Goal: Task Accomplishment & Management: Use online tool/utility

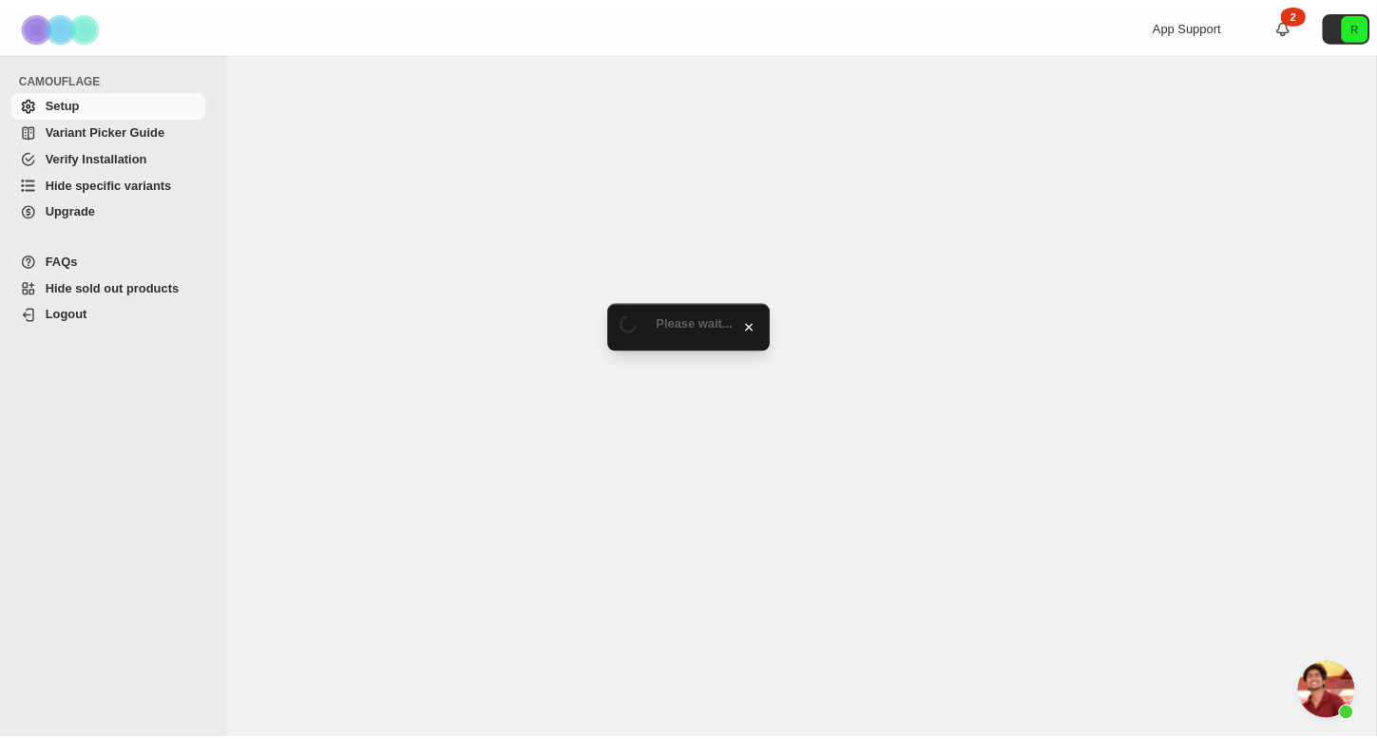
scroll to position [3090, 0]
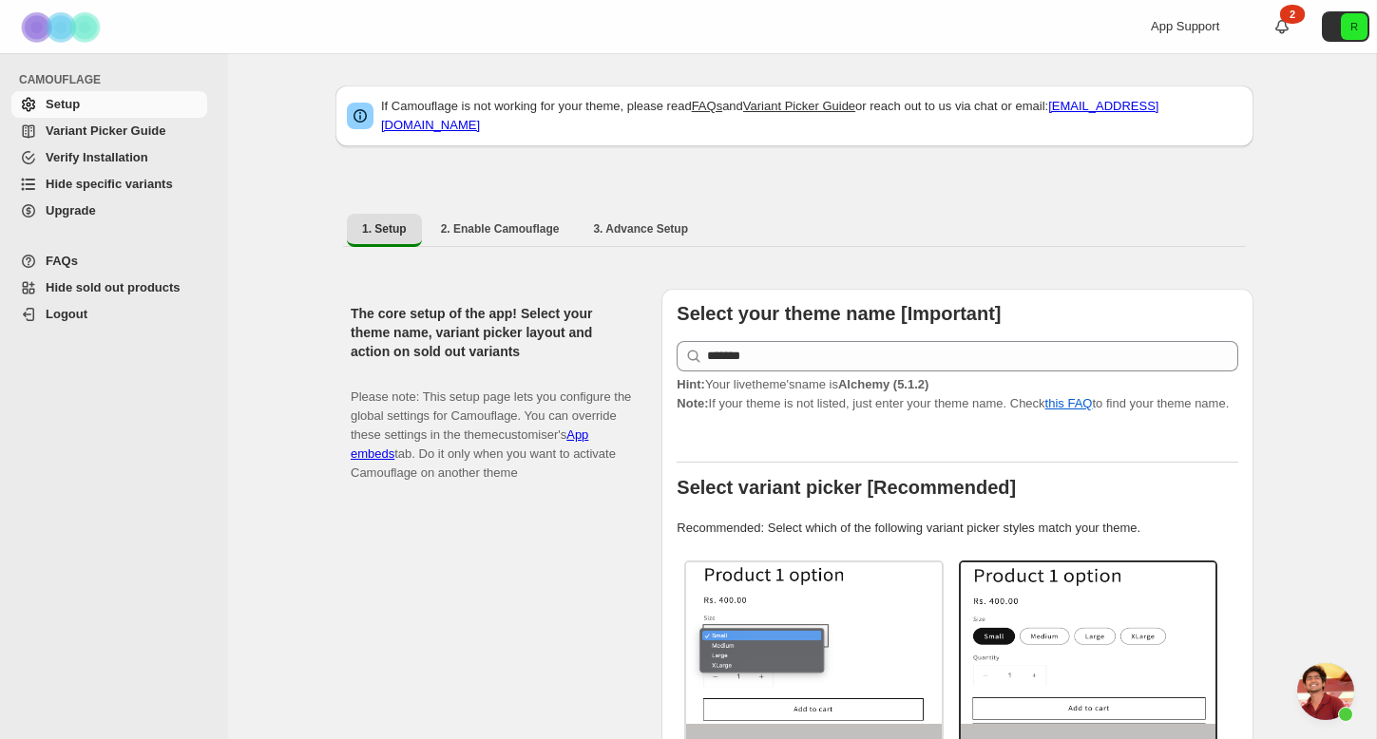
click at [140, 186] on span "Hide specific variants" at bounding box center [109, 184] width 127 height 14
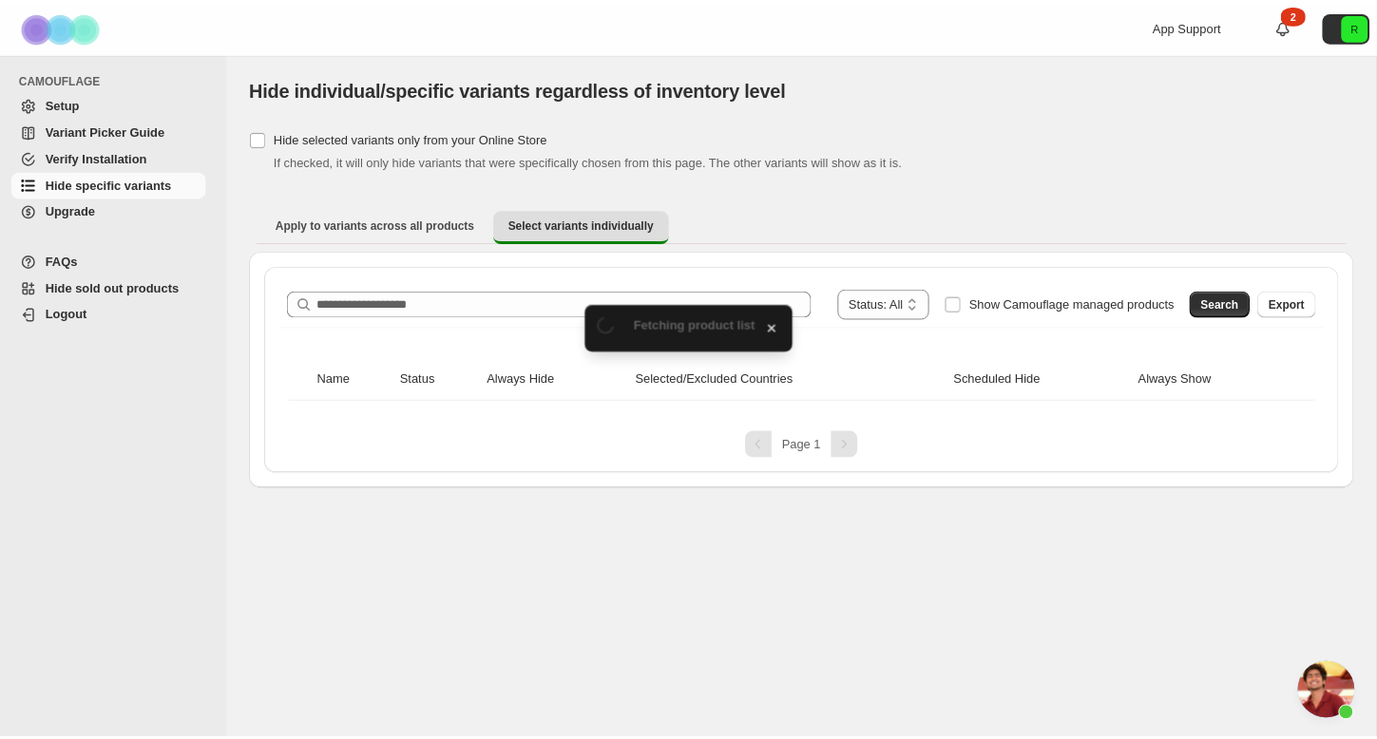
scroll to position [3090, 0]
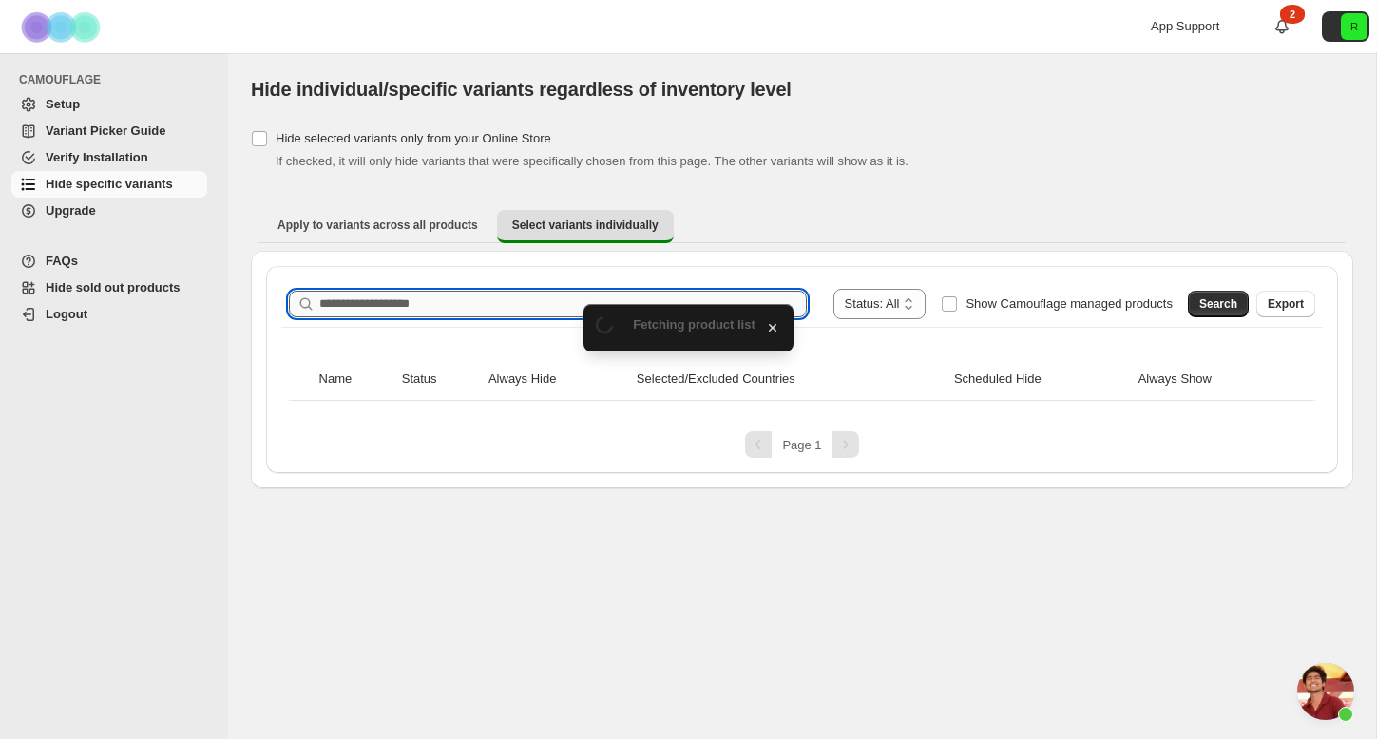
click at [543, 308] on input "Search product name" at bounding box center [563, 304] width 488 height 27
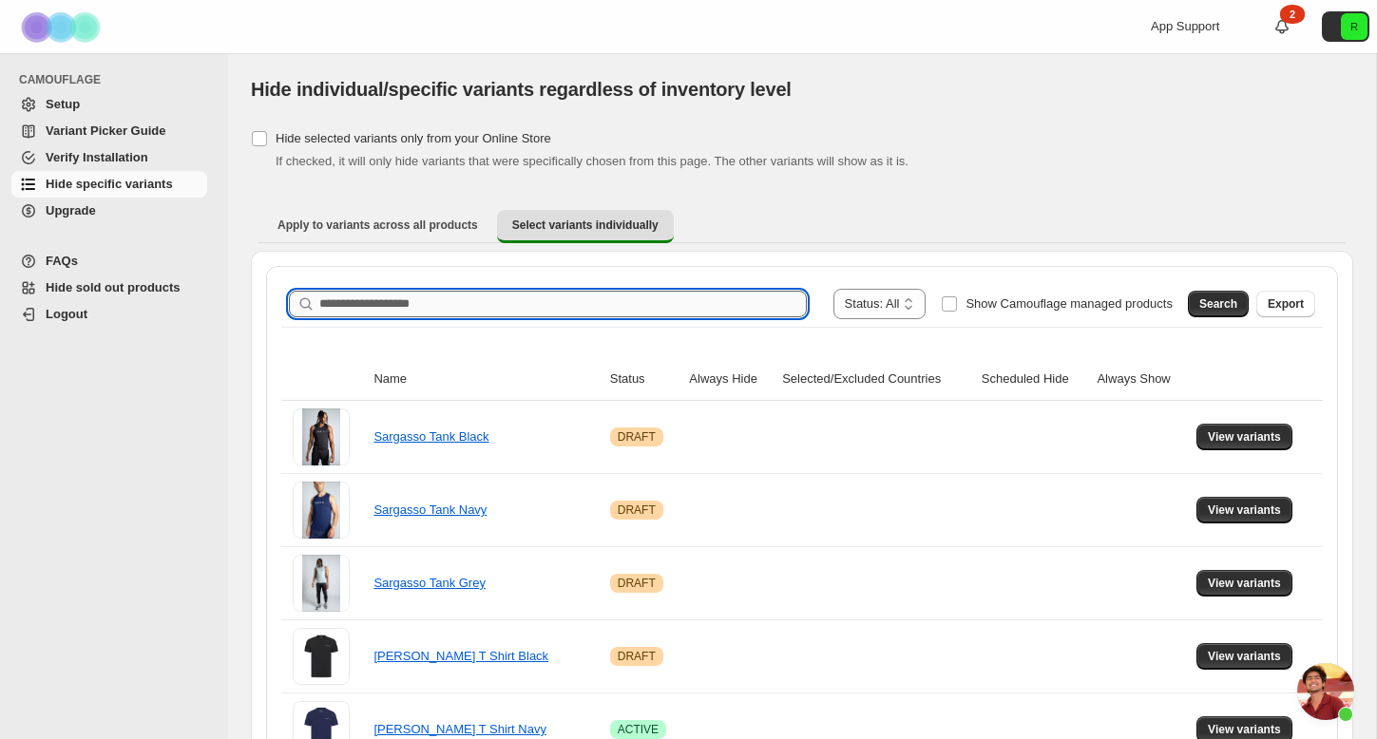
click at [520, 307] on input "Search product name" at bounding box center [563, 304] width 488 height 27
click at [464, 313] on input "Search product name" at bounding box center [563, 304] width 488 height 27
click at [417, 310] on input "Search product name" at bounding box center [563, 304] width 488 height 27
click at [1221, 310] on span "Search" at bounding box center [1218, 304] width 38 height 15
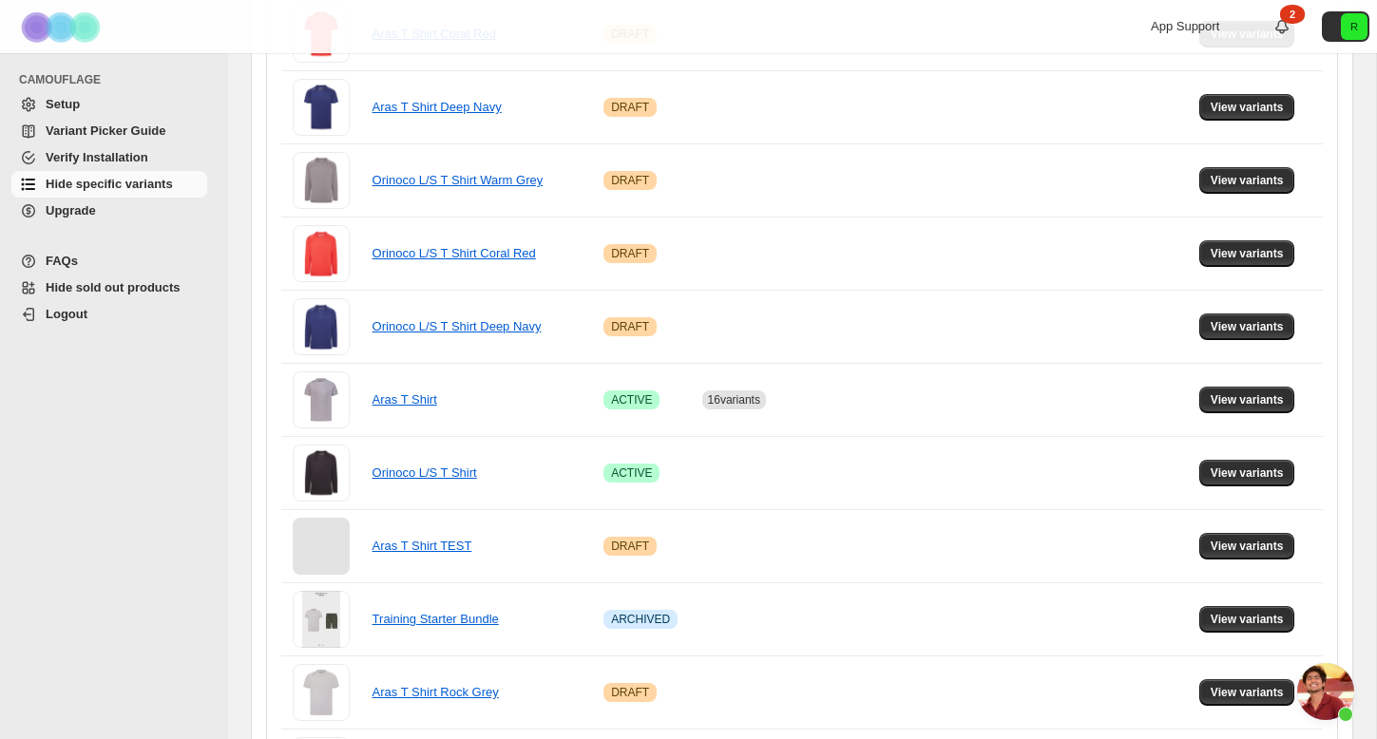
scroll to position [636, 0]
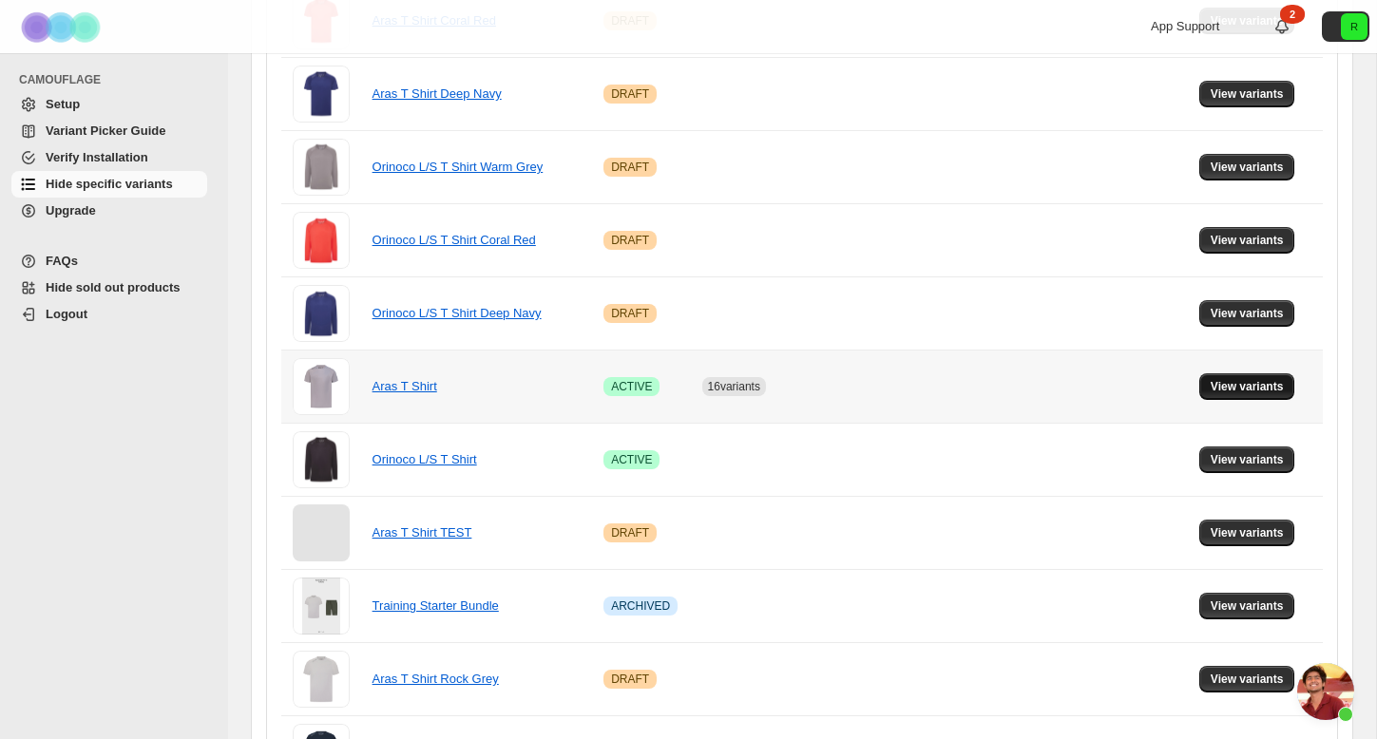
click at [1228, 380] on span "View variants" at bounding box center [1247, 386] width 73 height 15
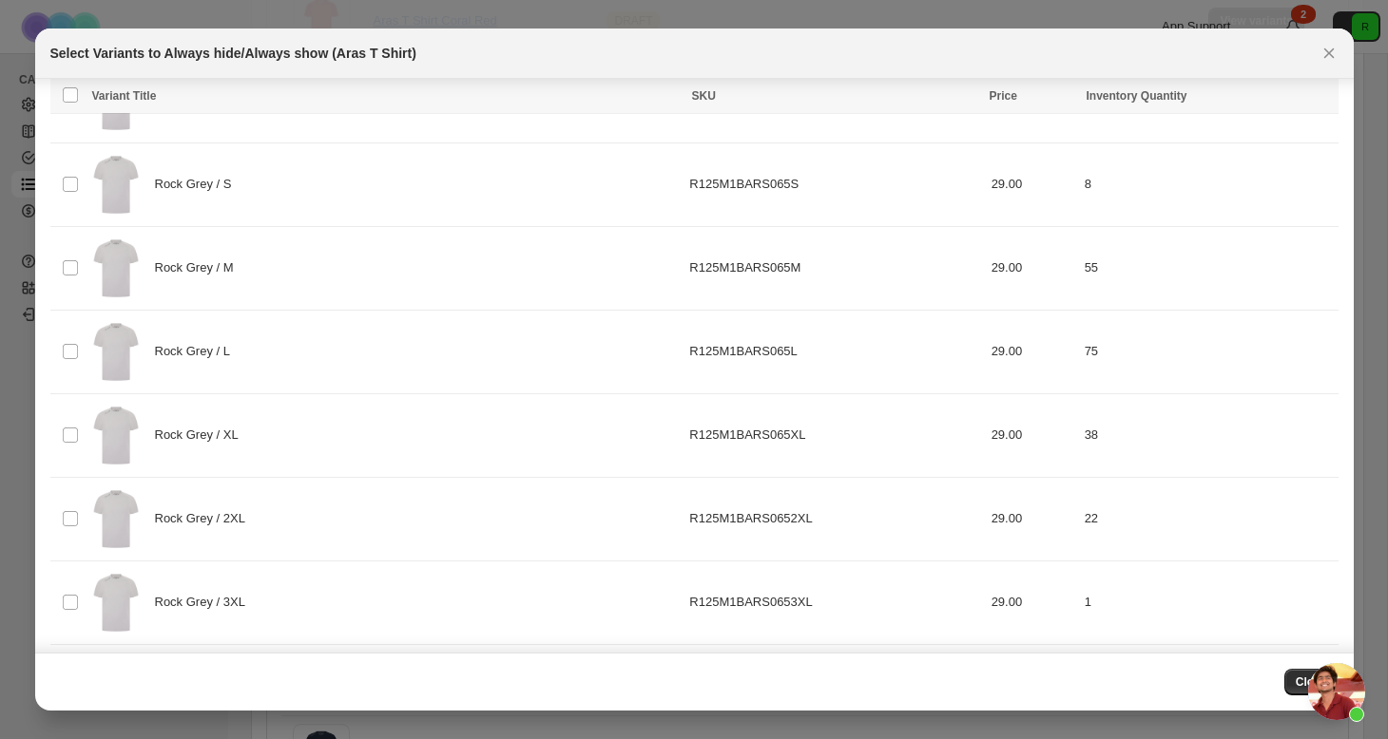
scroll to position [2104, 0]
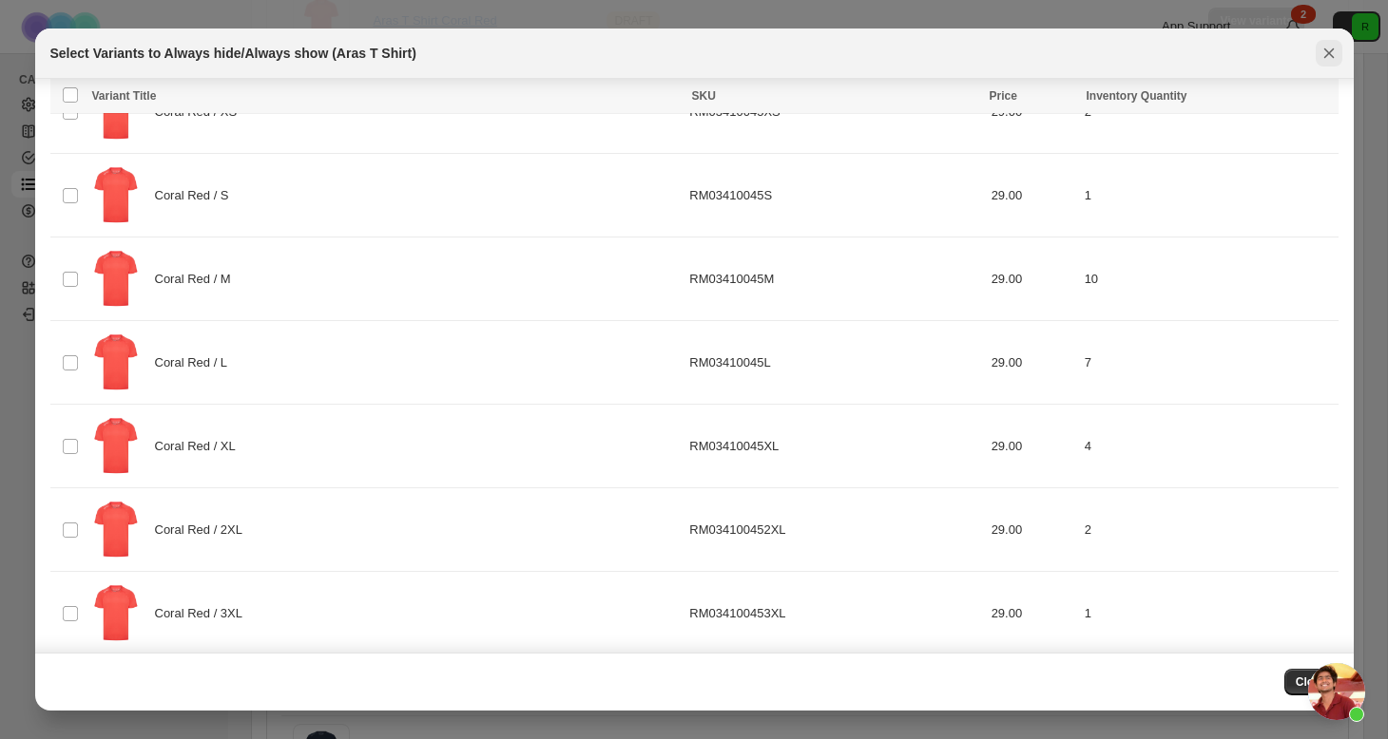
click at [1326, 46] on icon "Close" at bounding box center [1328, 53] width 19 height 19
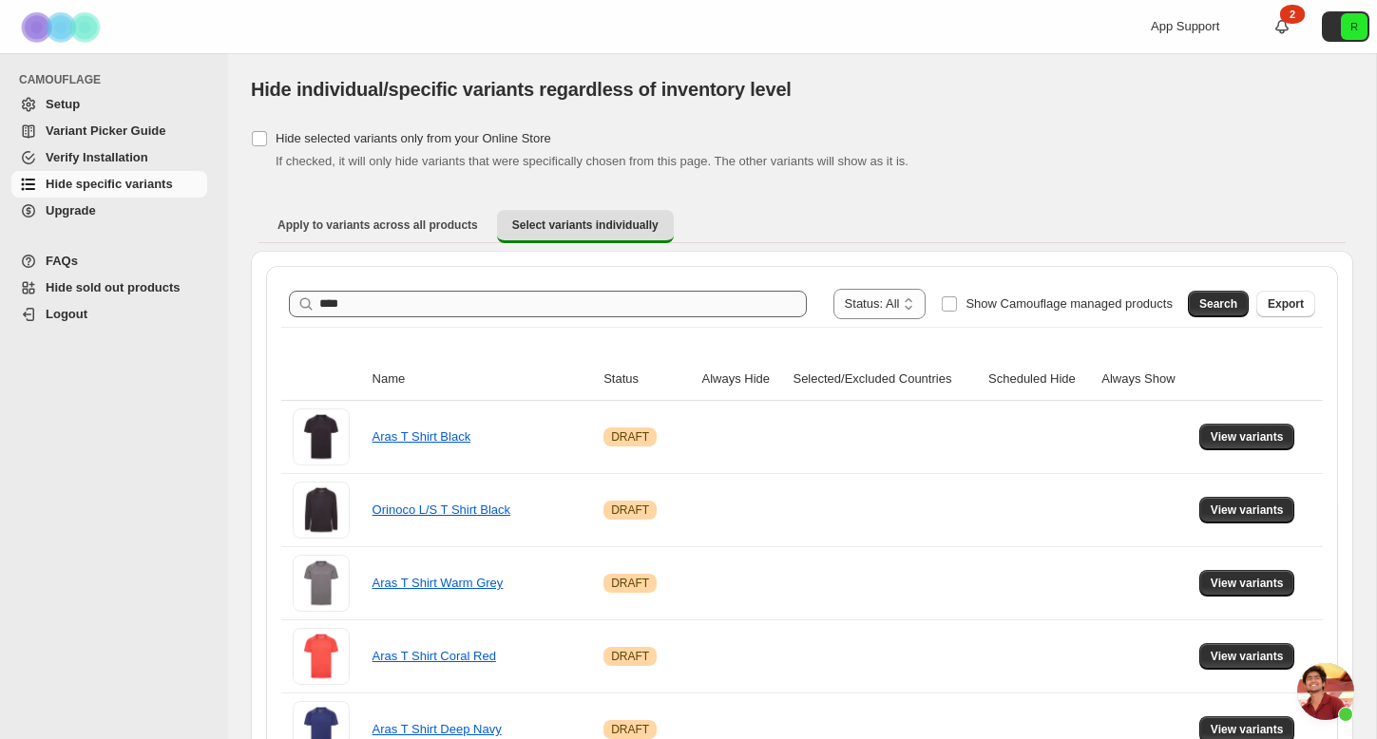
scroll to position [0, 0]
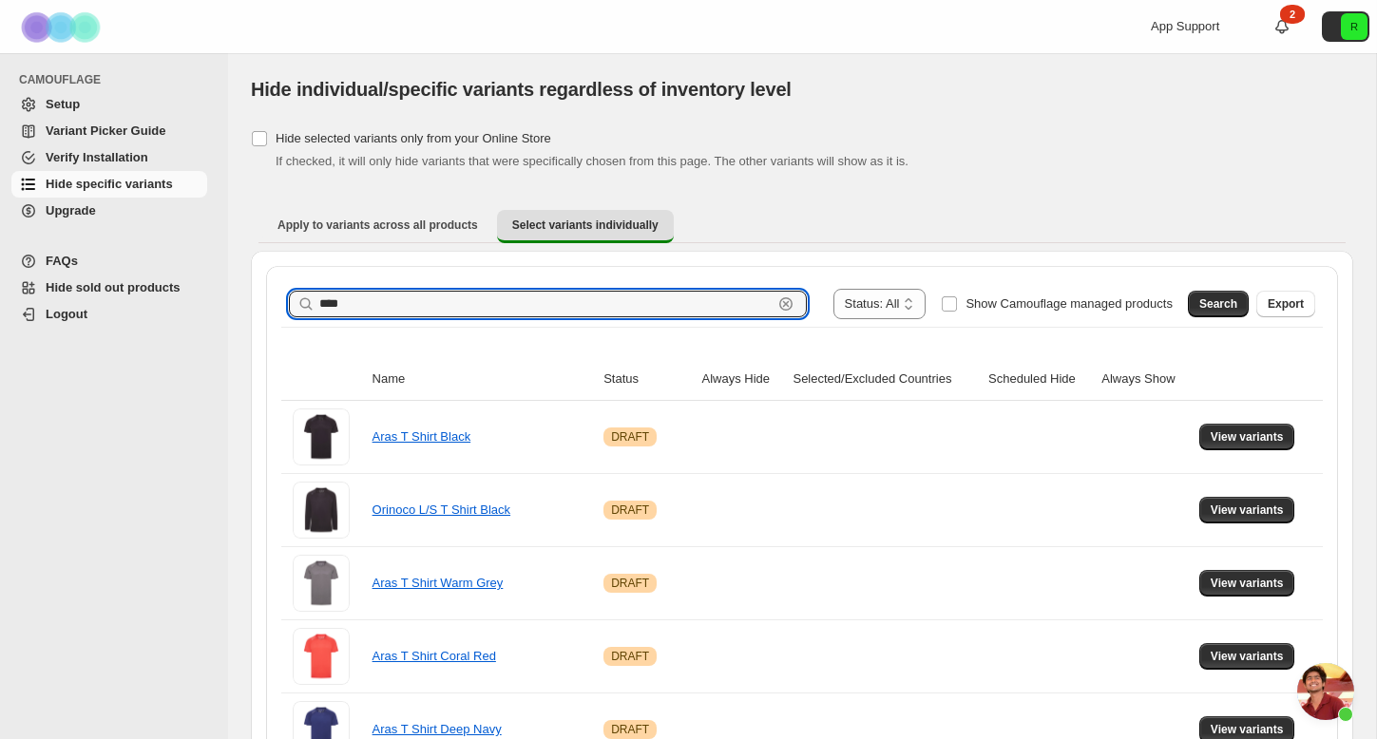
drag, startPoint x: 401, startPoint y: 304, endPoint x: 251, endPoint y: 273, distance: 153.4
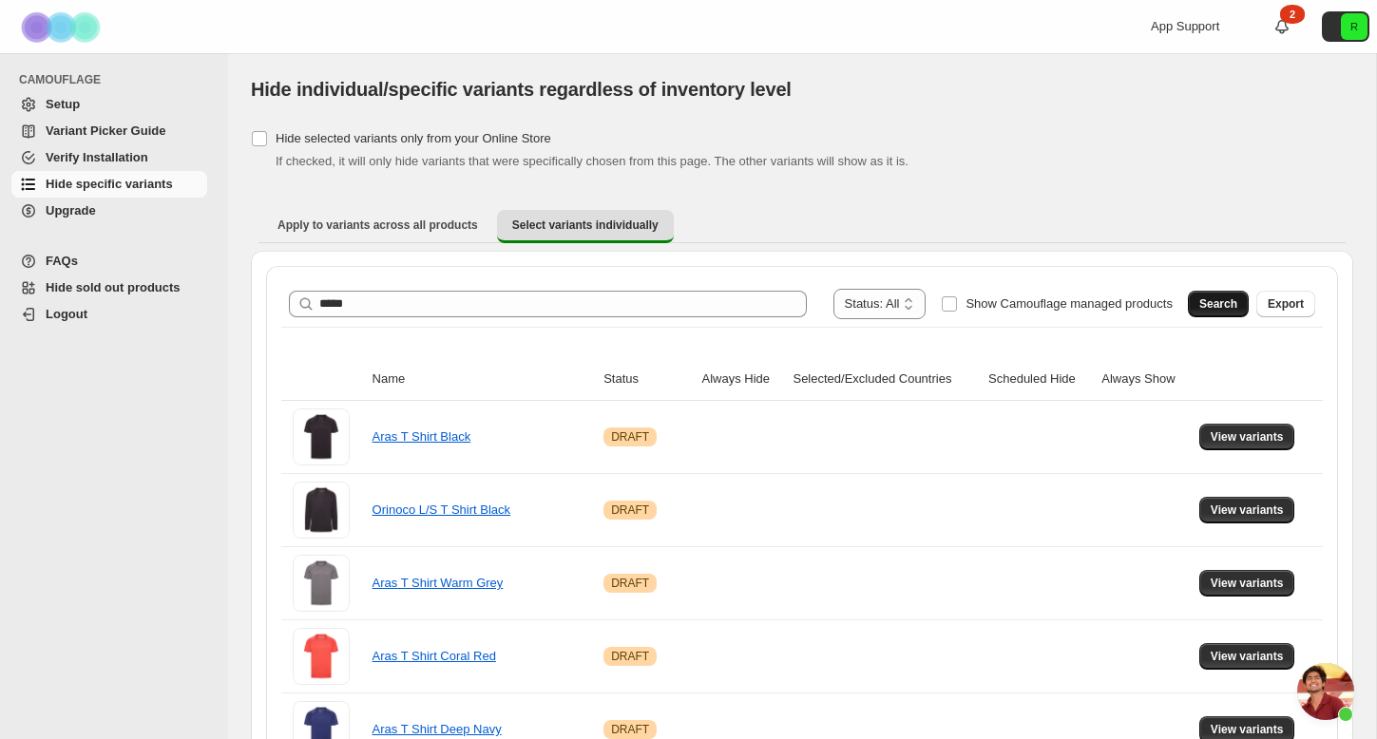
click at [1221, 302] on span "Search" at bounding box center [1218, 304] width 38 height 15
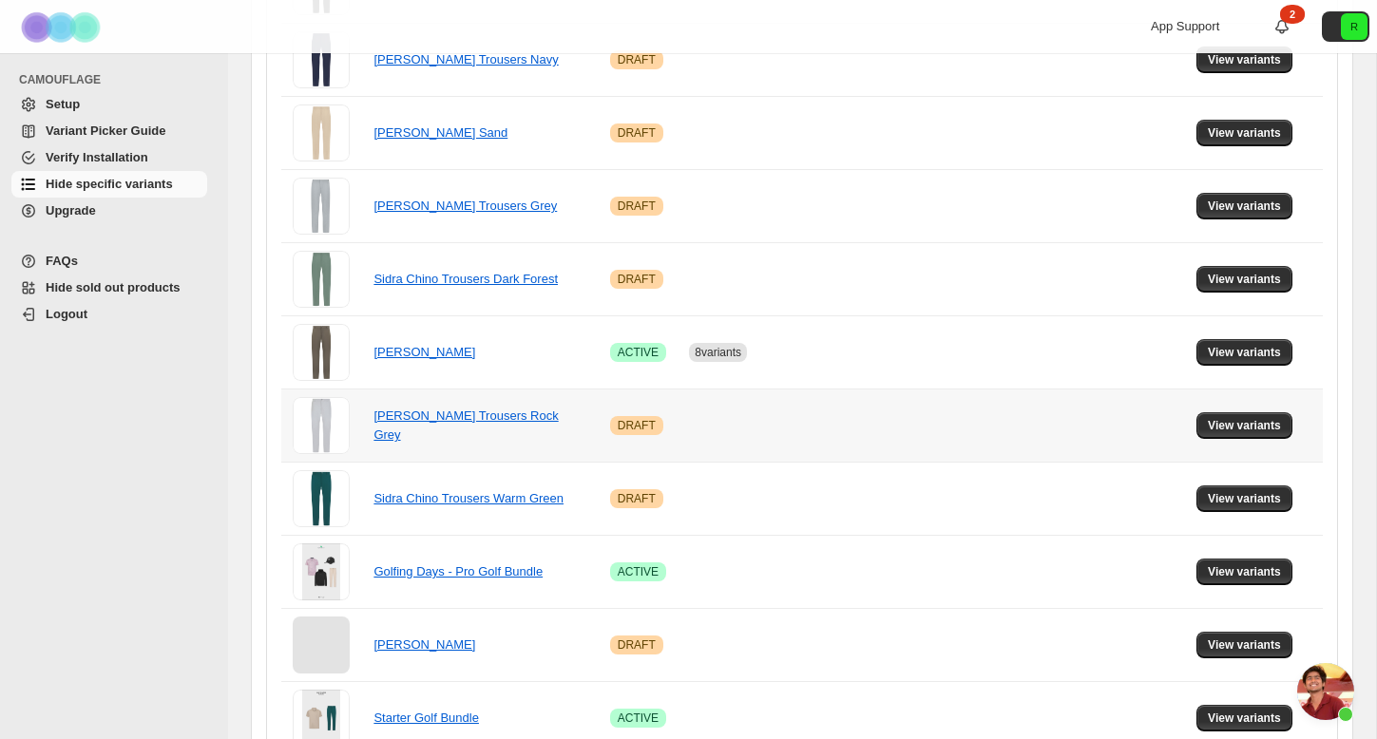
scroll to position [479, 0]
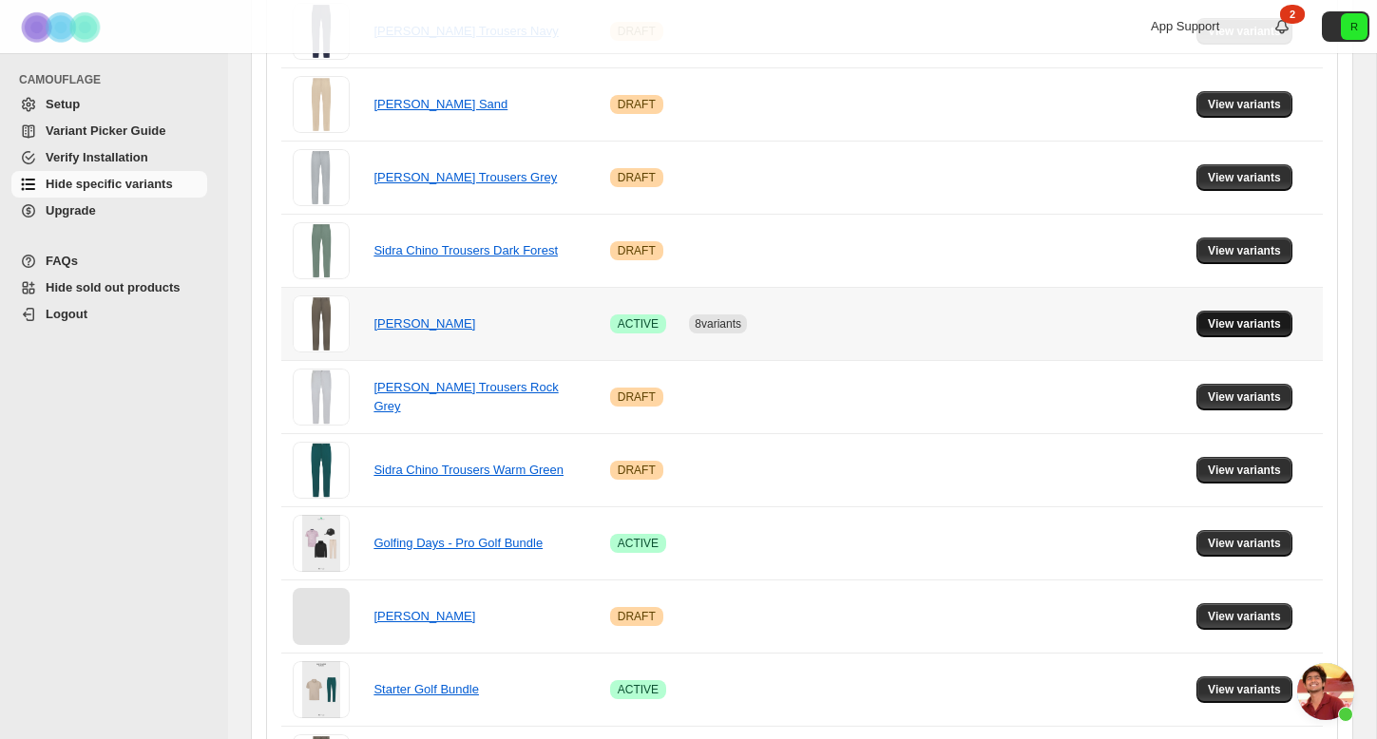
click at [1242, 319] on span "View variants" at bounding box center [1244, 323] width 73 height 15
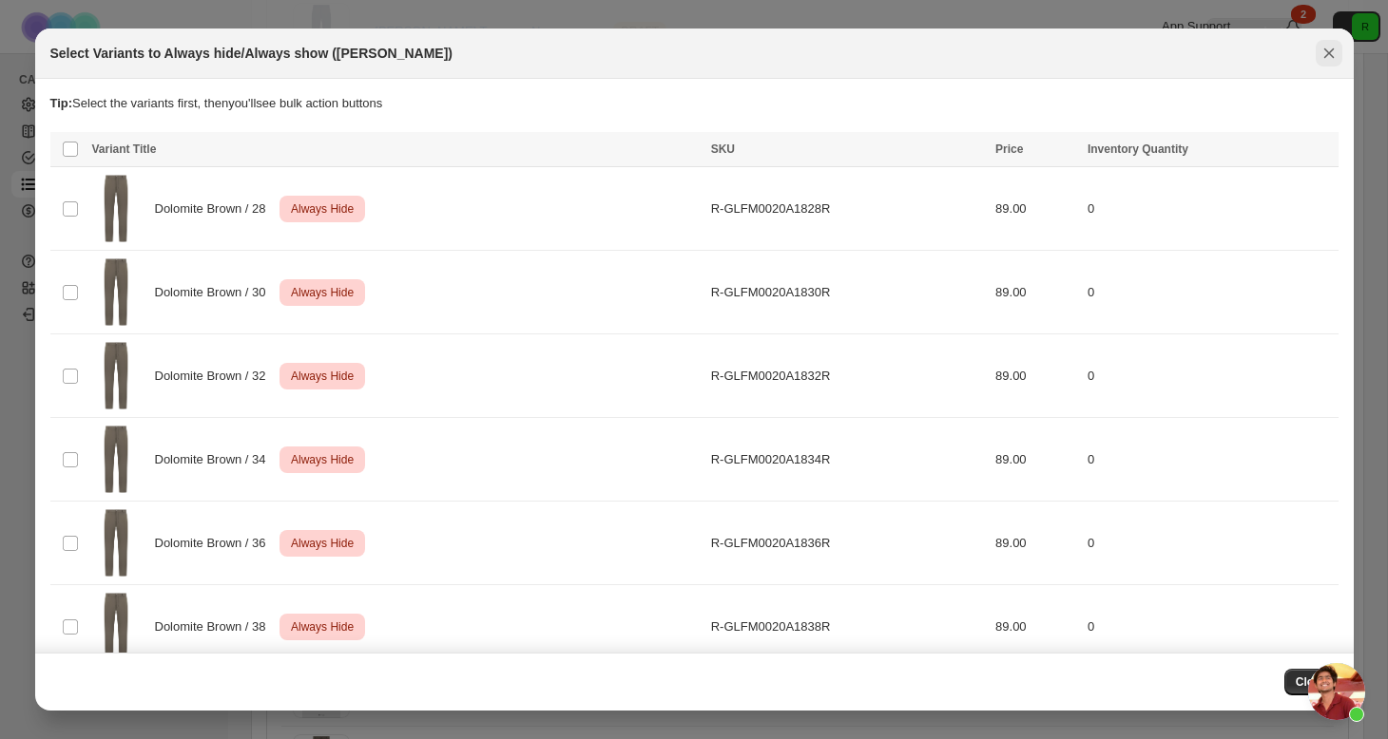
click at [1335, 45] on icon "Close" at bounding box center [1328, 53] width 19 height 19
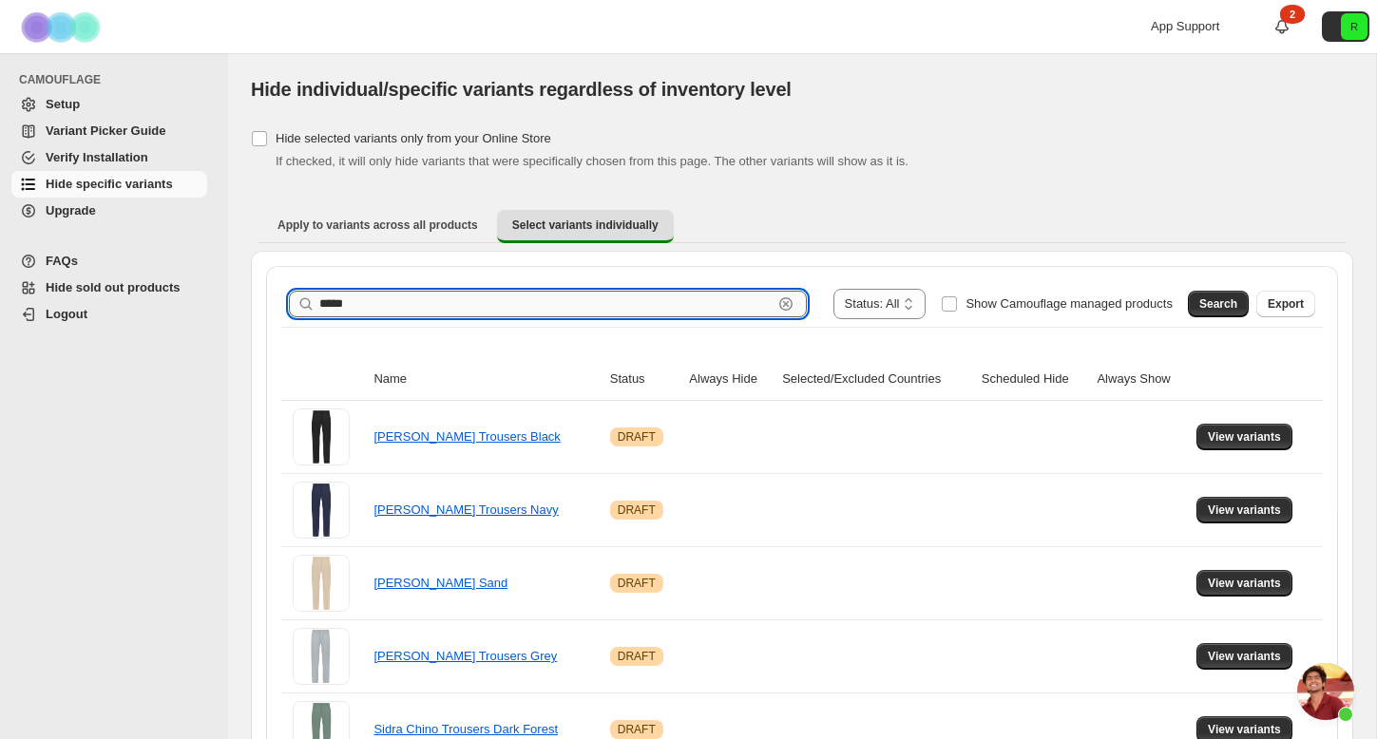
scroll to position [0, 0]
drag, startPoint x: 367, startPoint y: 305, endPoint x: 211, endPoint y: 259, distance: 162.4
click at [211, 259] on div "**********" at bounding box center [688, 683] width 1377 height 1366
drag, startPoint x: 834, startPoint y: 152, endPoint x: 172, endPoint y: 273, distance: 673.3
click at [172, 273] on div "**********" at bounding box center [688, 683] width 1377 height 1366
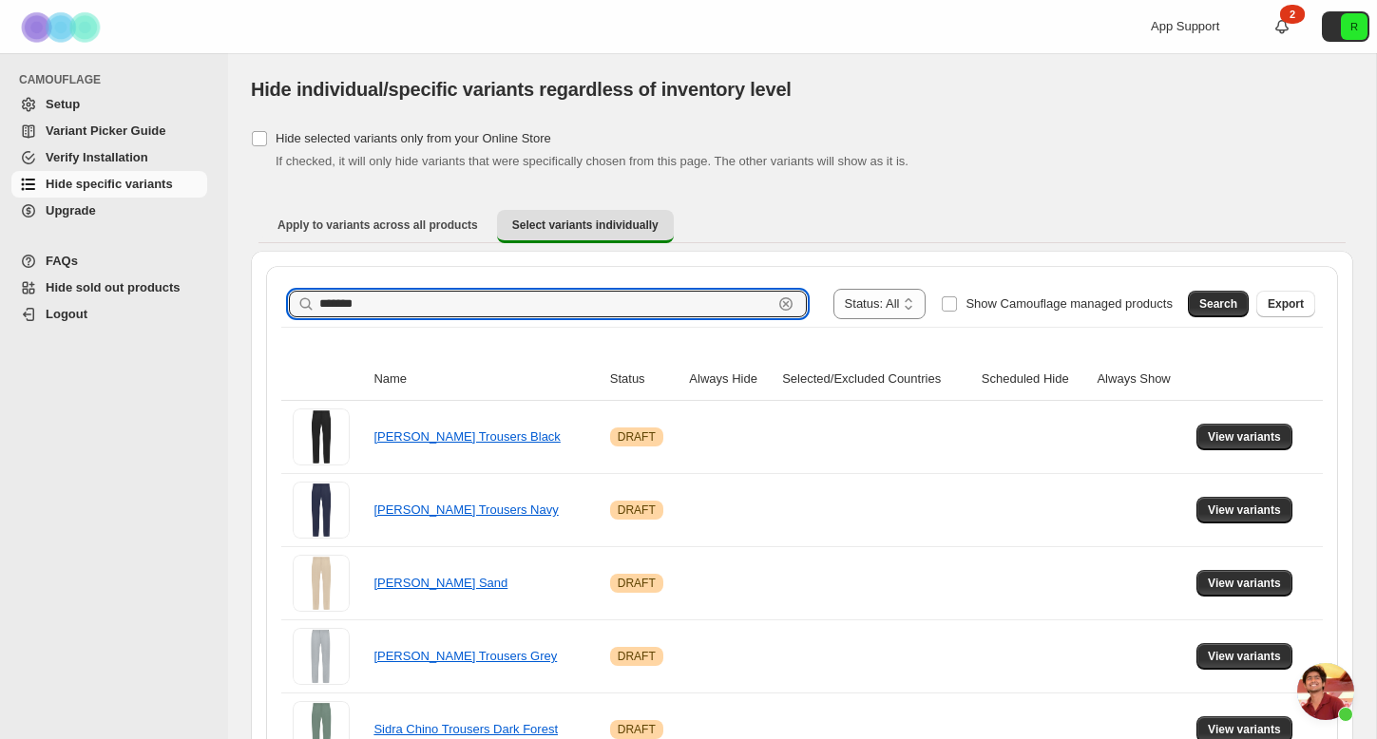
drag, startPoint x: 372, startPoint y: 305, endPoint x: 197, endPoint y: 261, distance: 180.2
click at [197, 261] on div "**********" at bounding box center [688, 683] width 1377 height 1366
click at [1218, 313] on button "Search" at bounding box center [1218, 304] width 61 height 27
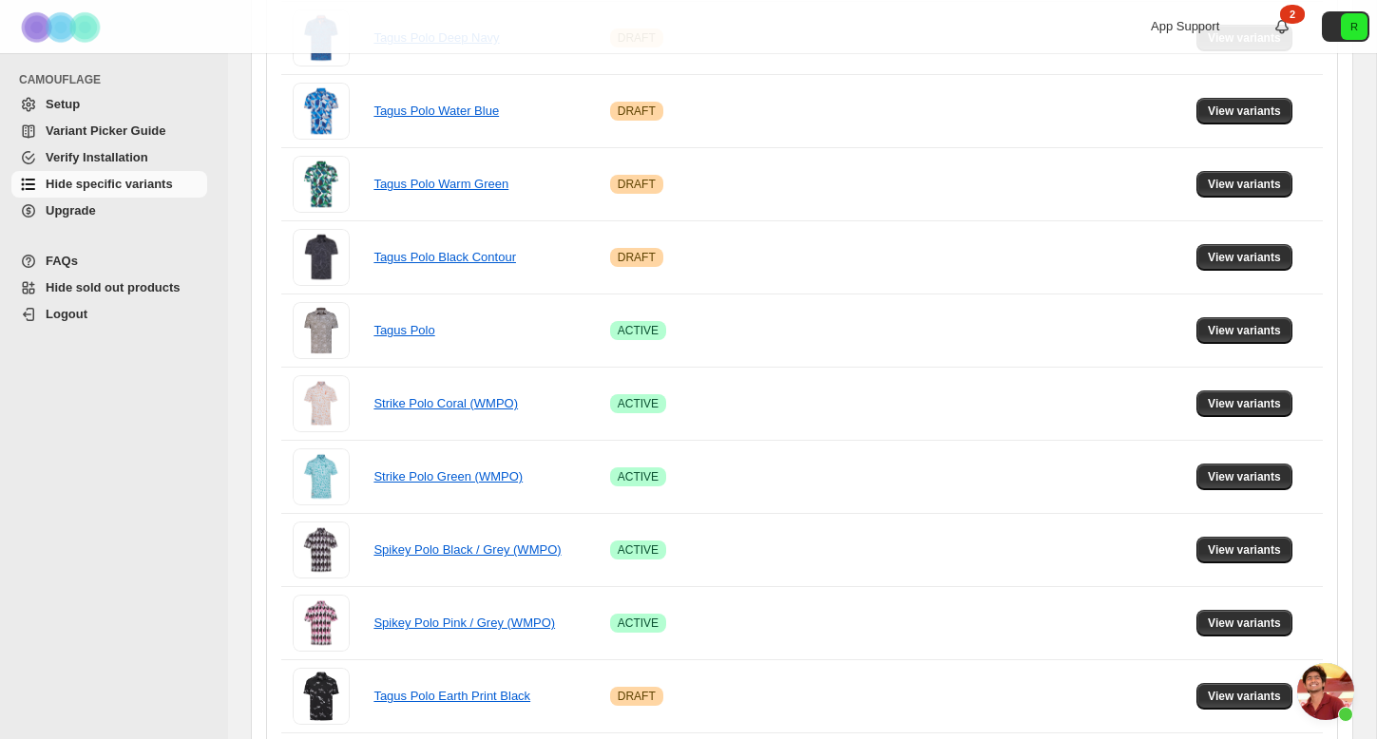
scroll to position [767, 0]
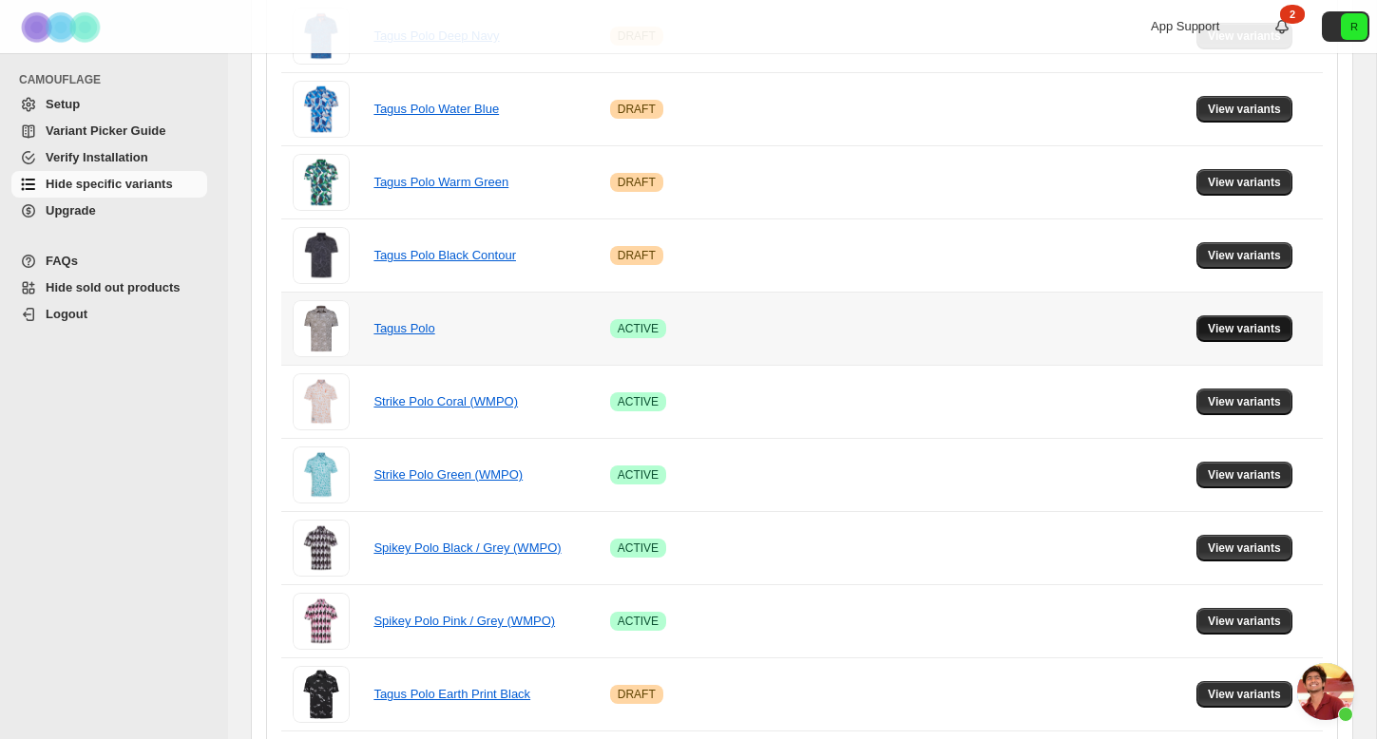
click at [1221, 324] on span "View variants" at bounding box center [1244, 328] width 73 height 15
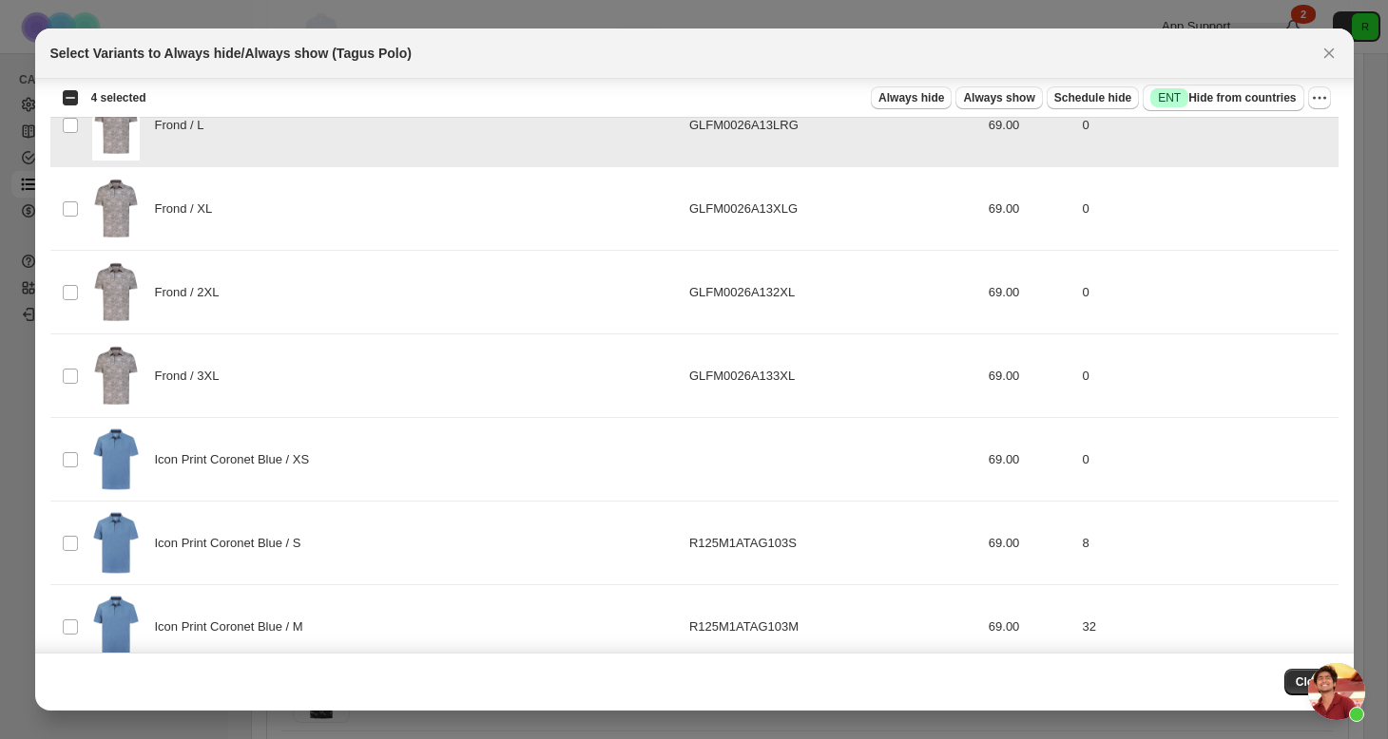
scroll to position [352, 0]
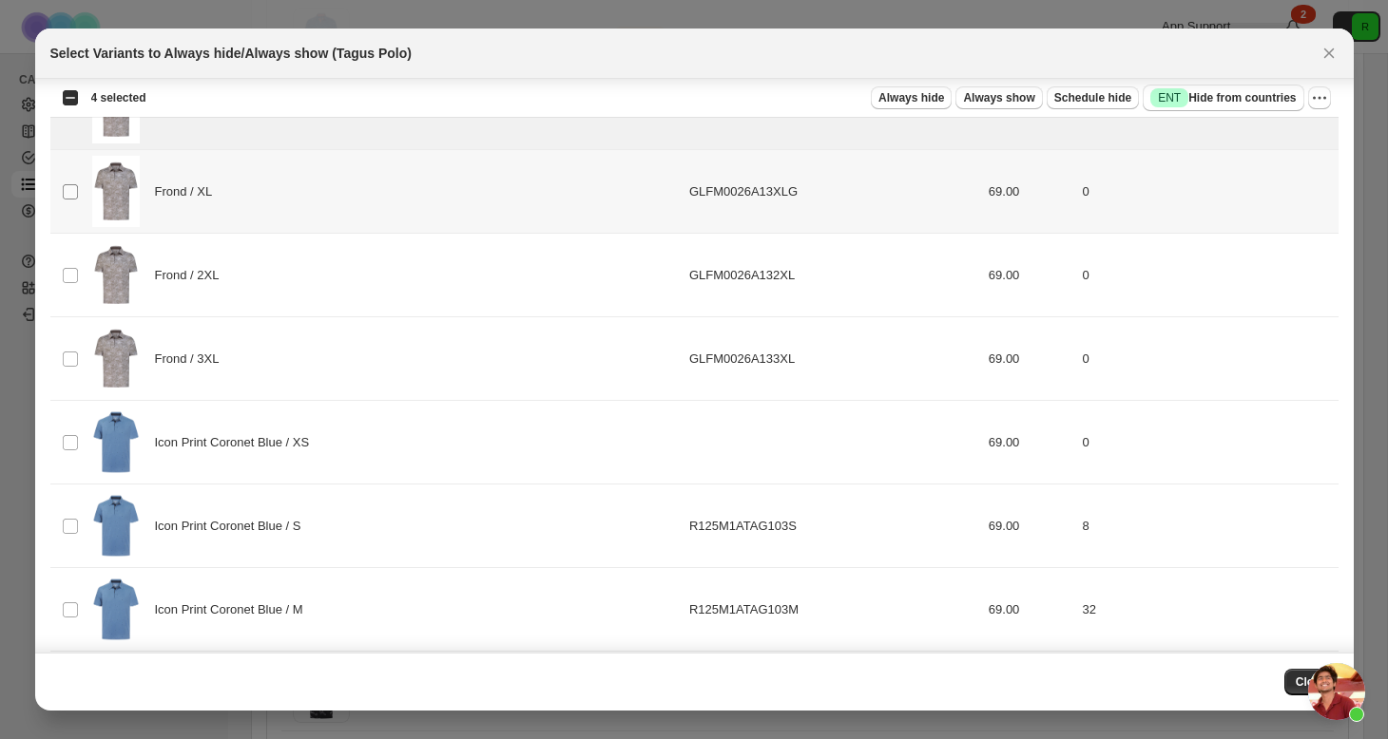
click at [78, 187] on span ":r4r:" at bounding box center [70, 191] width 17 height 17
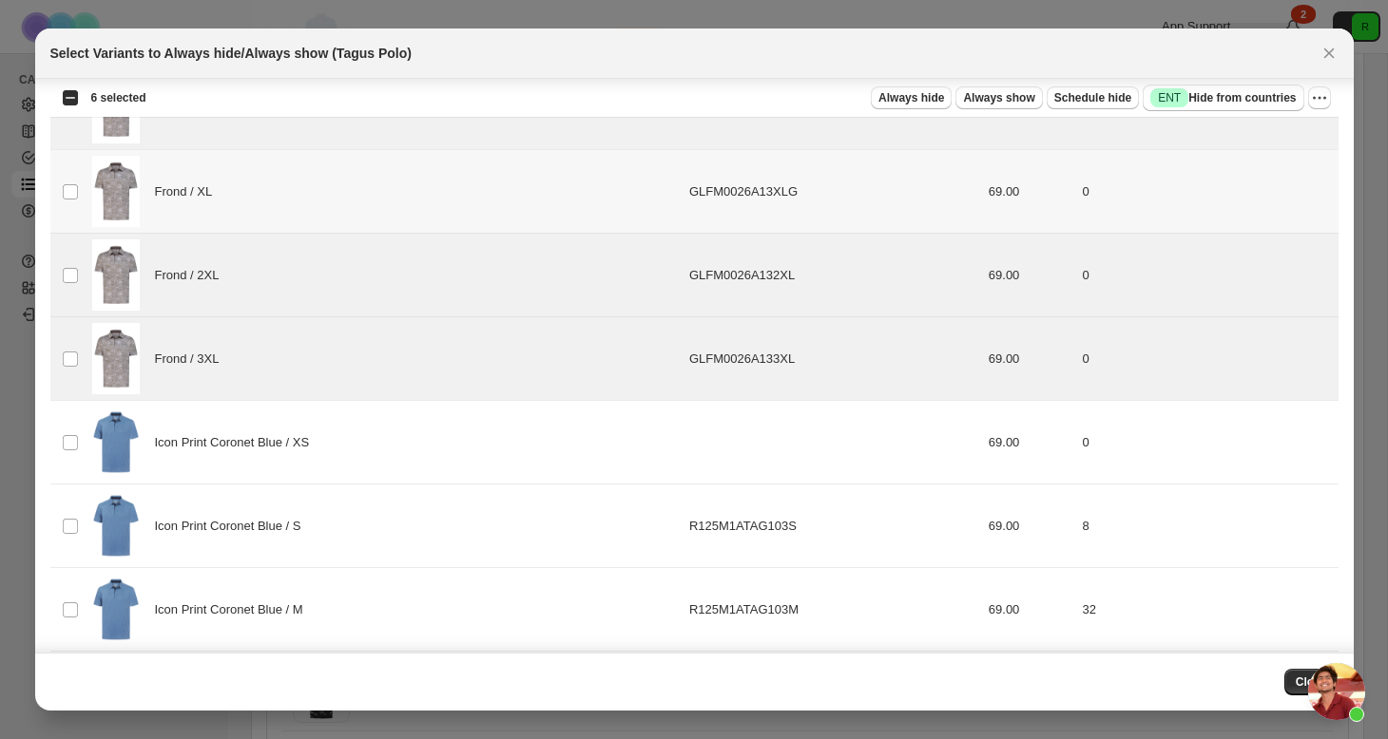
click at [81, 195] on td "Select product variant" at bounding box center [68, 192] width 36 height 84
click at [913, 94] on span "Always hide" at bounding box center [911, 97] width 66 height 15
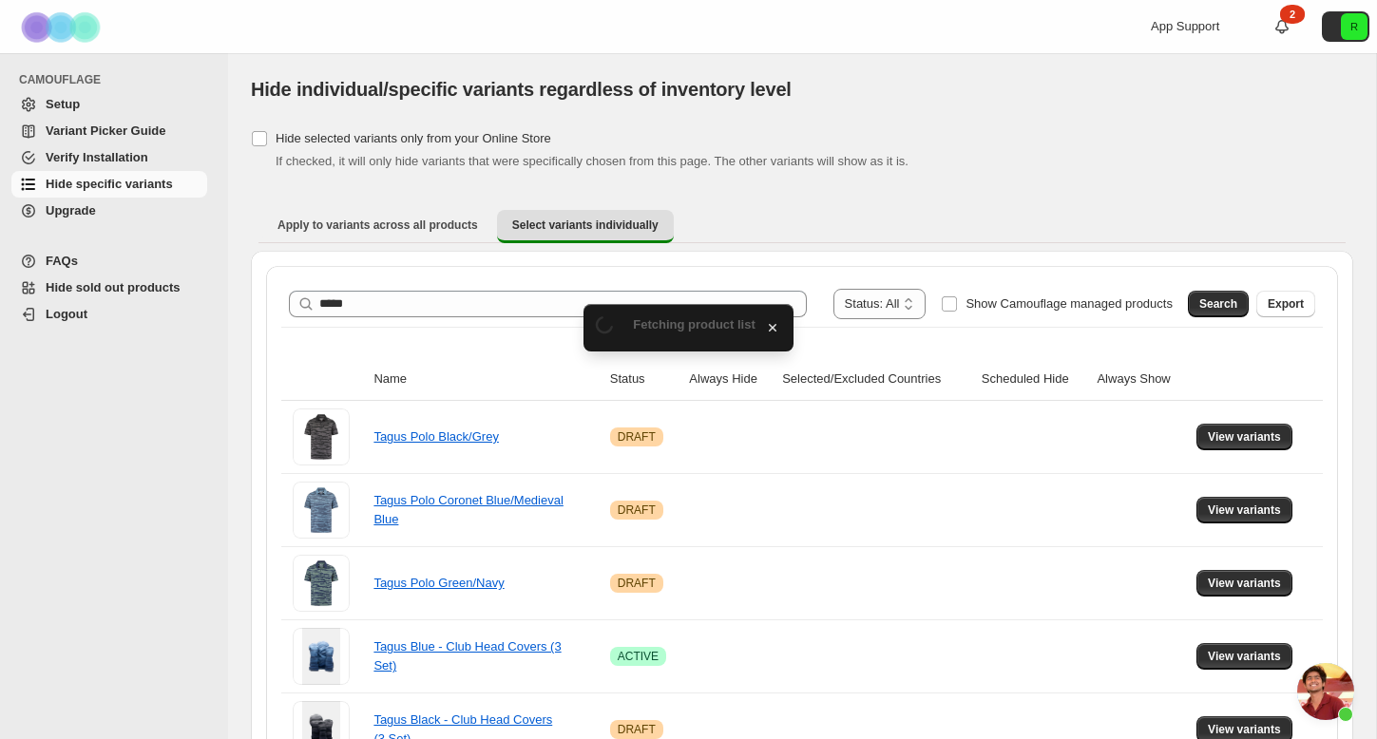
scroll to position [0, 0]
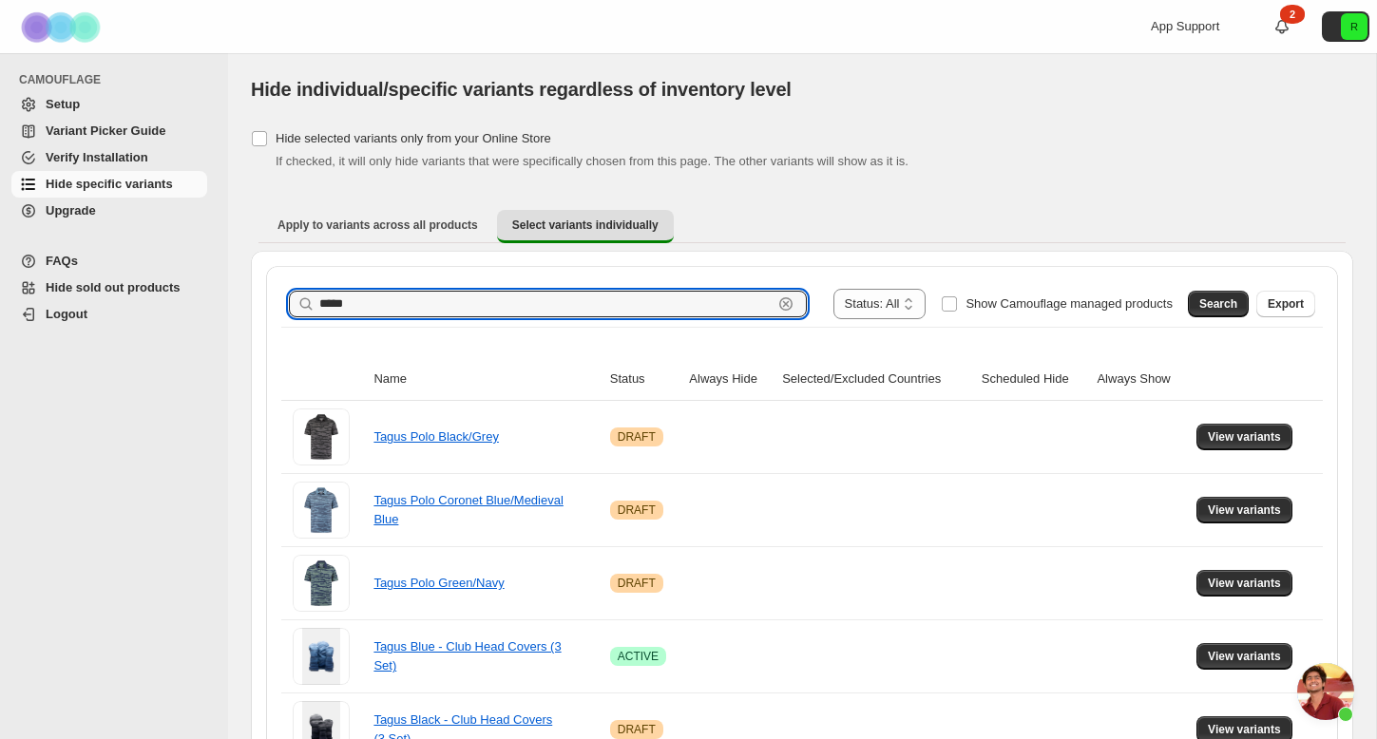
drag, startPoint x: 675, startPoint y: 314, endPoint x: 0, endPoint y: 307, distance: 674.8
click at [1225, 302] on span "Search" at bounding box center [1218, 304] width 38 height 15
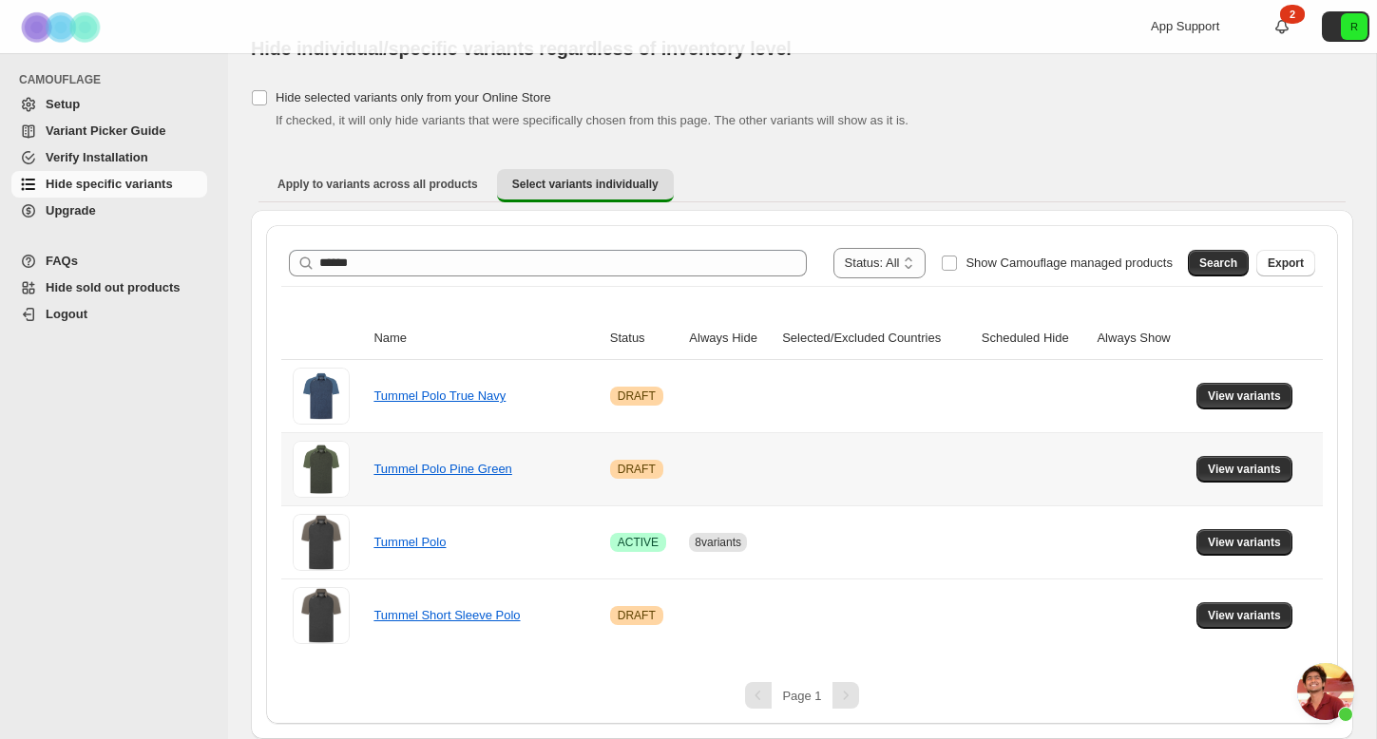
scroll to position [41, 0]
click at [1255, 538] on span "View variants" at bounding box center [1244, 542] width 73 height 15
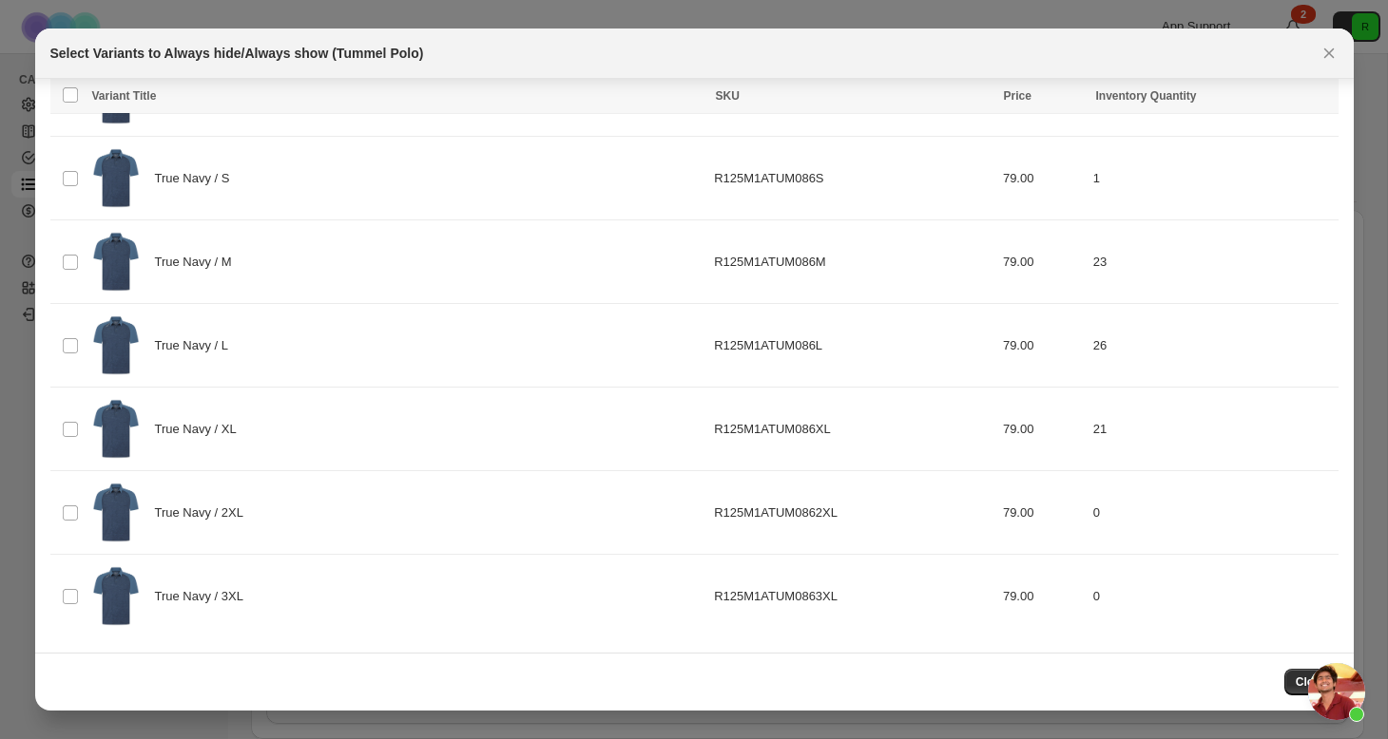
scroll to position [0, 0]
click at [1330, 43] on button "Close" at bounding box center [1328, 53] width 27 height 27
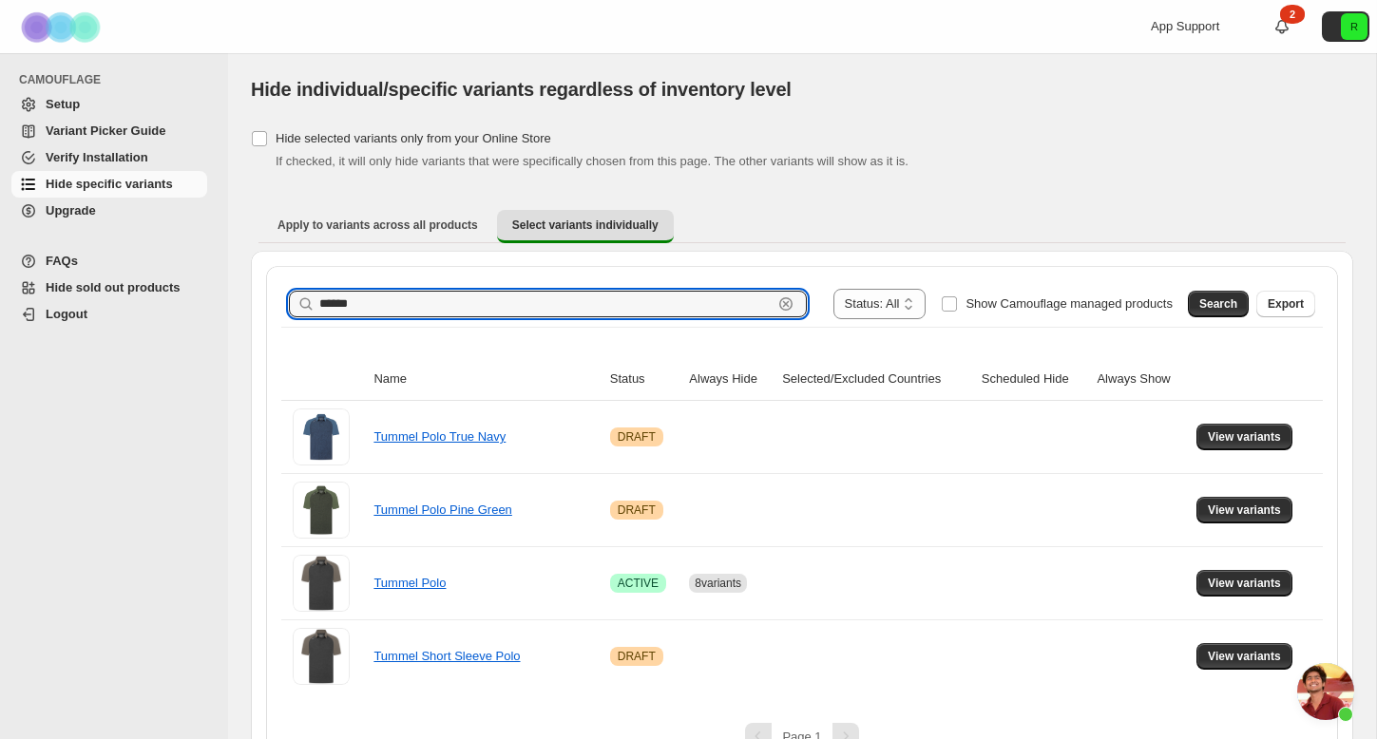
drag, startPoint x: 422, startPoint y: 291, endPoint x: 502, endPoint y: 336, distance: 91.9
click at [502, 336] on div "**********" at bounding box center [802, 486] width 1042 height 411
type input "*****"
click at [1196, 303] on button "Search" at bounding box center [1218, 304] width 61 height 27
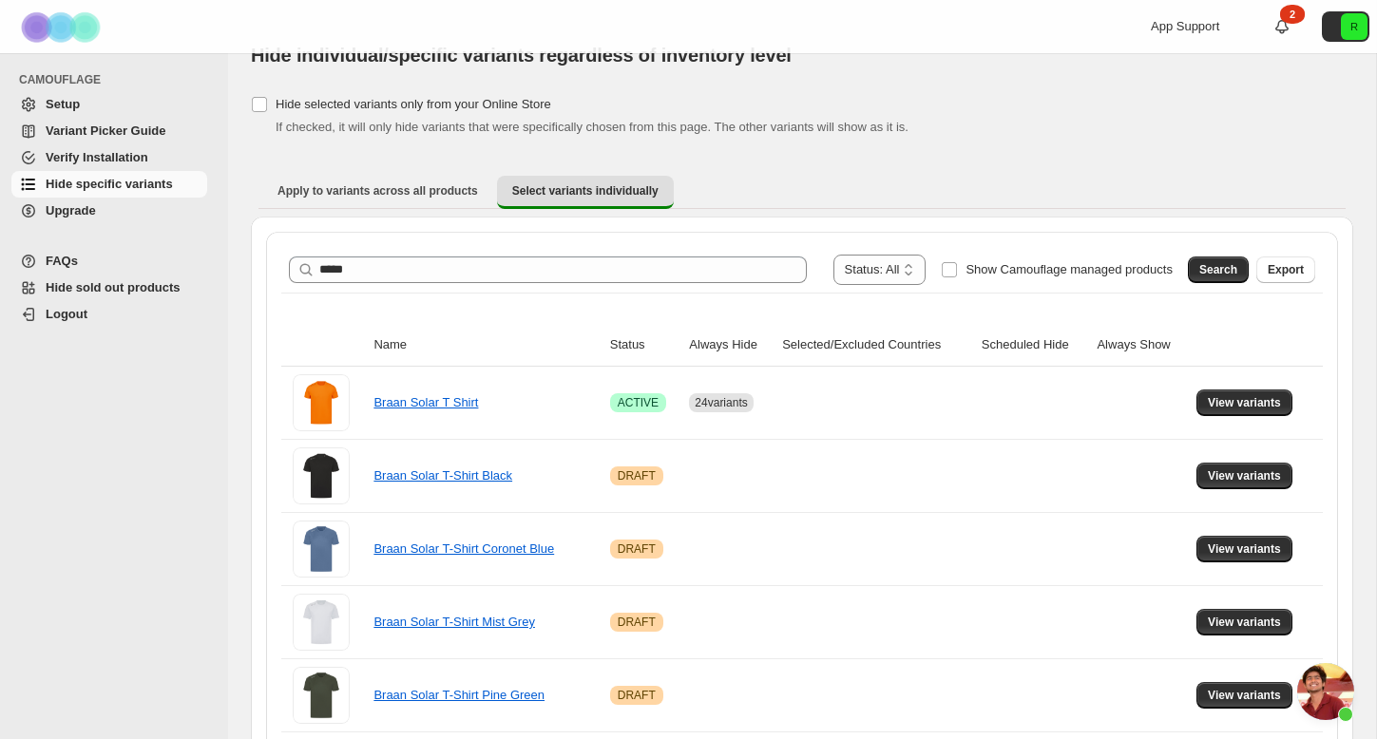
scroll to position [45, 0]
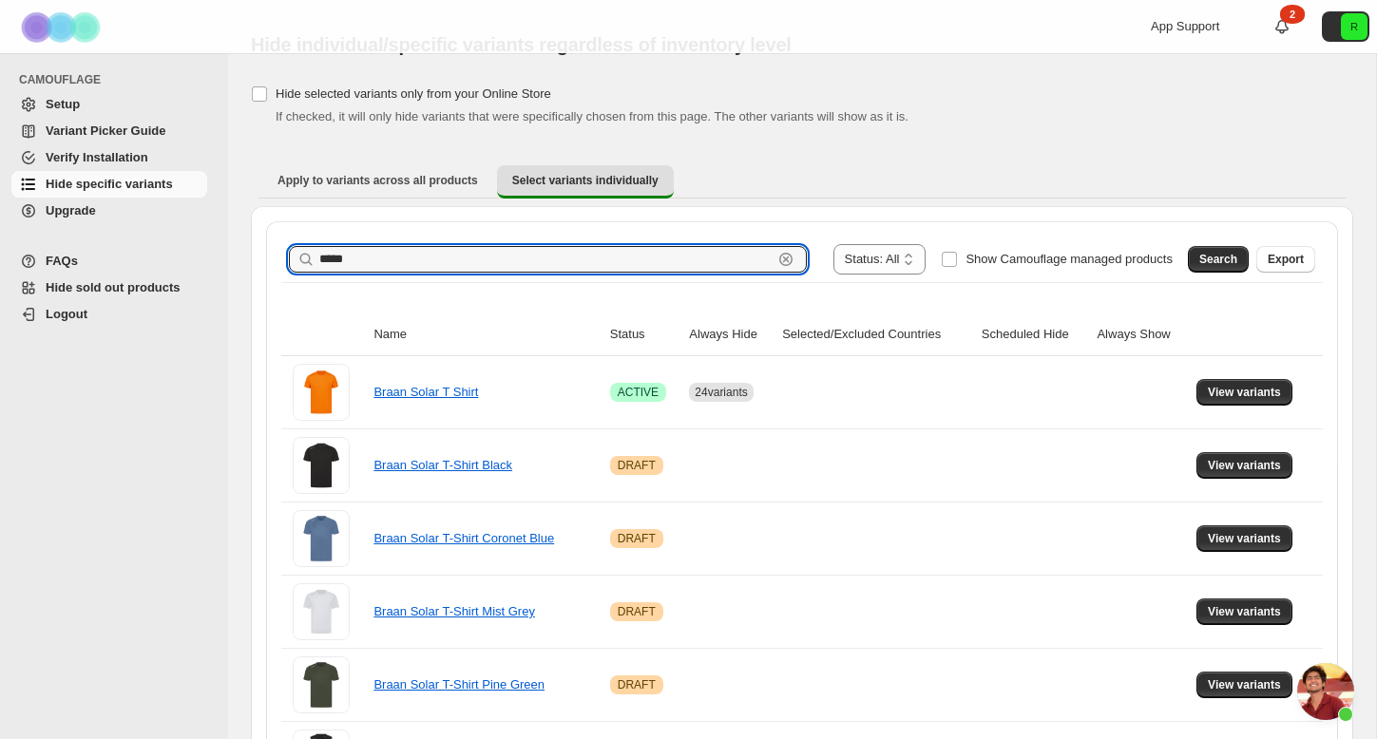
drag, startPoint x: 435, startPoint y: 263, endPoint x: 243, endPoint y: 245, distance: 192.8
click at [243, 245] on div "**********" at bounding box center [802, 519] width 1148 height 1020
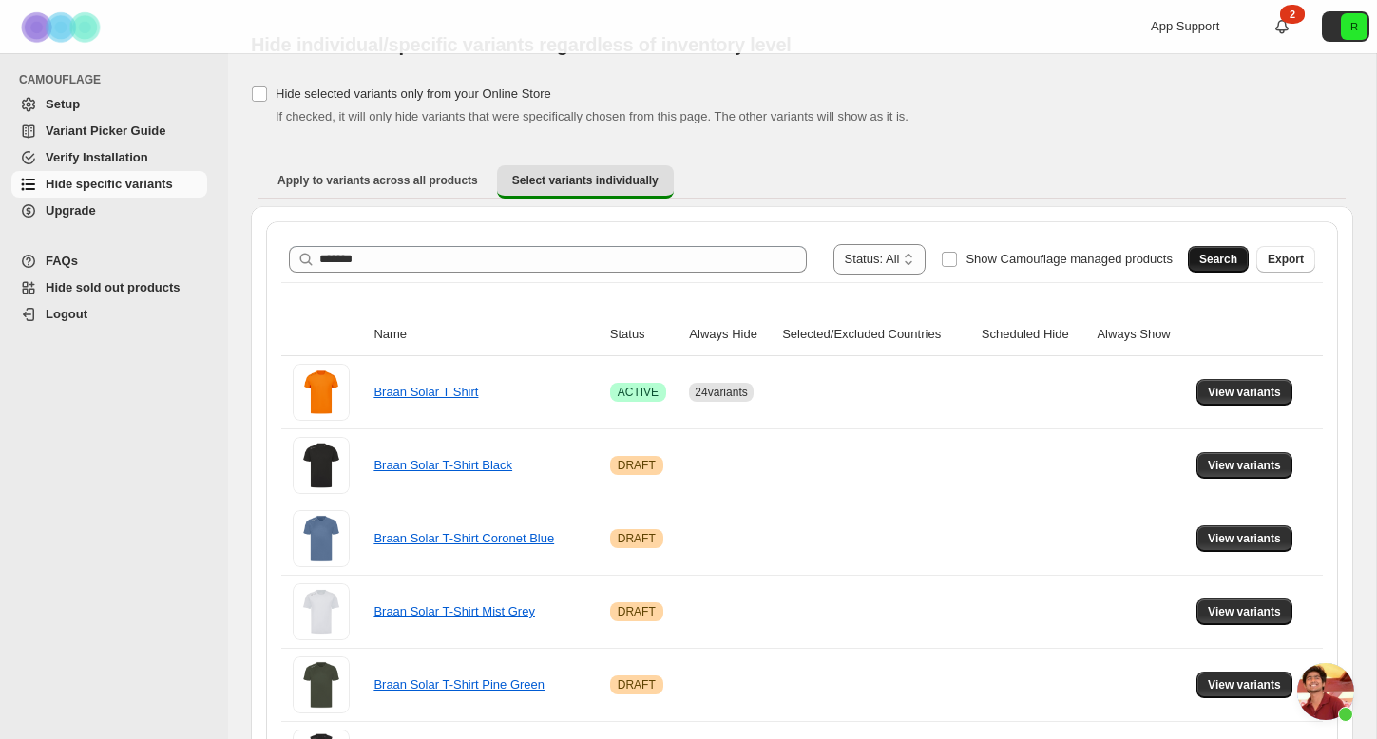
click at [1222, 247] on button "Search" at bounding box center [1218, 259] width 61 height 27
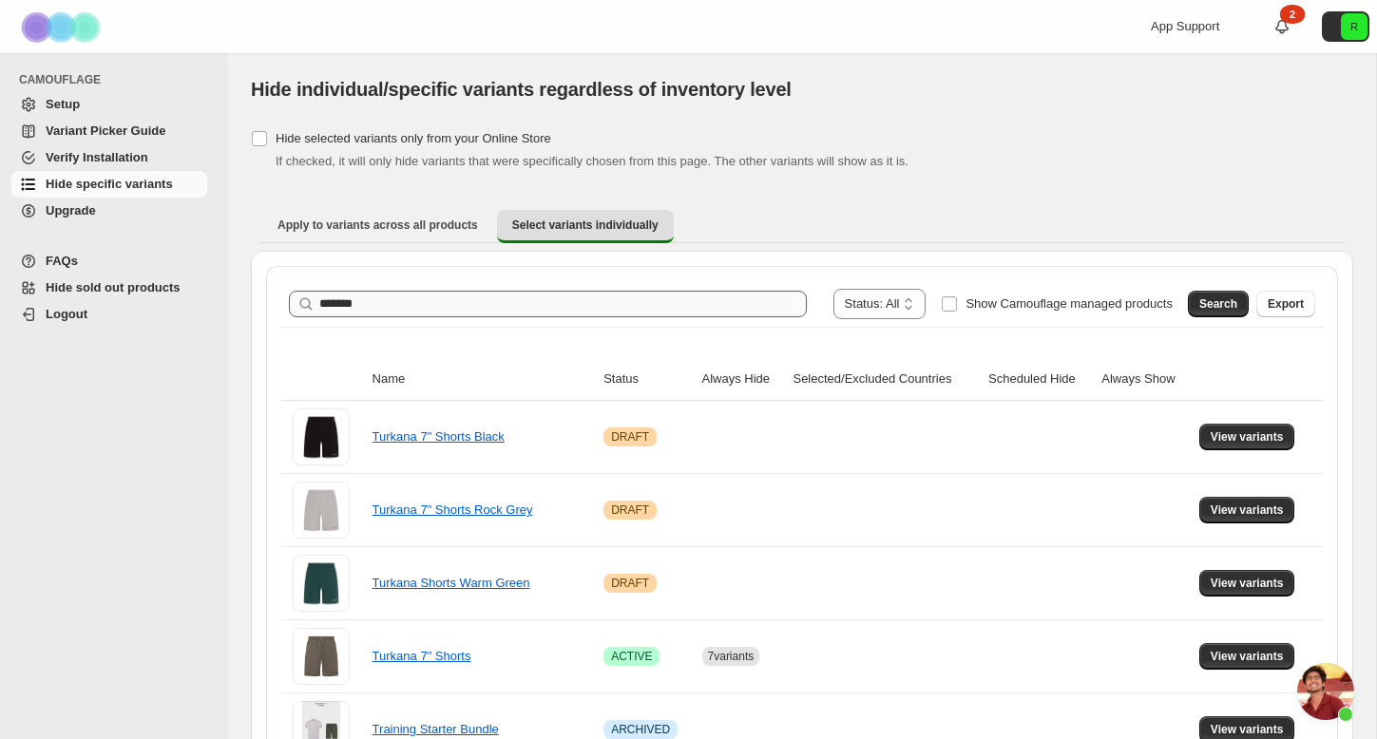
scroll to position [0, 0]
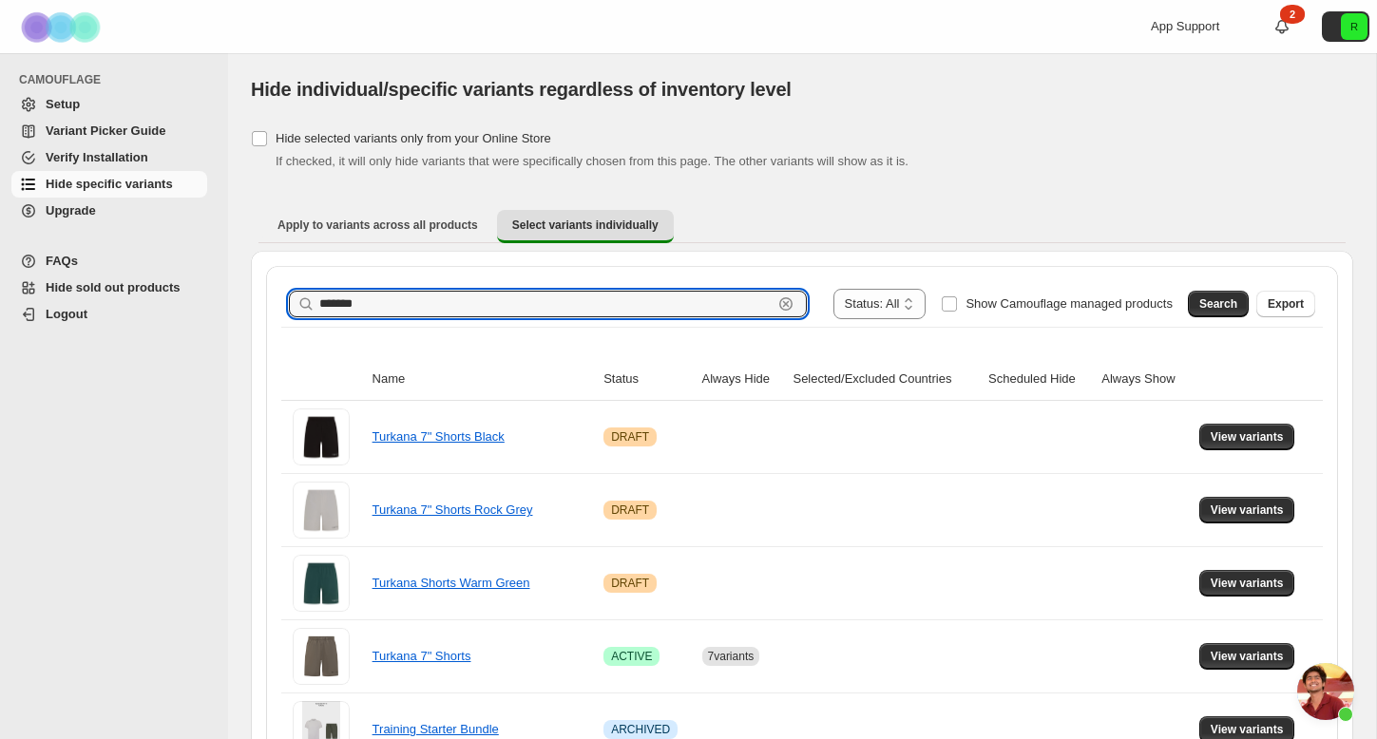
drag, startPoint x: 394, startPoint y: 297, endPoint x: 210, endPoint y: 283, distance: 184.9
type input "******"
drag, startPoint x: 842, startPoint y: 220, endPoint x: 1186, endPoint y: 296, distance: 352.1
click at [1188, 296] on div "Search" at bounding box center [1218, 304] width 61 height 27
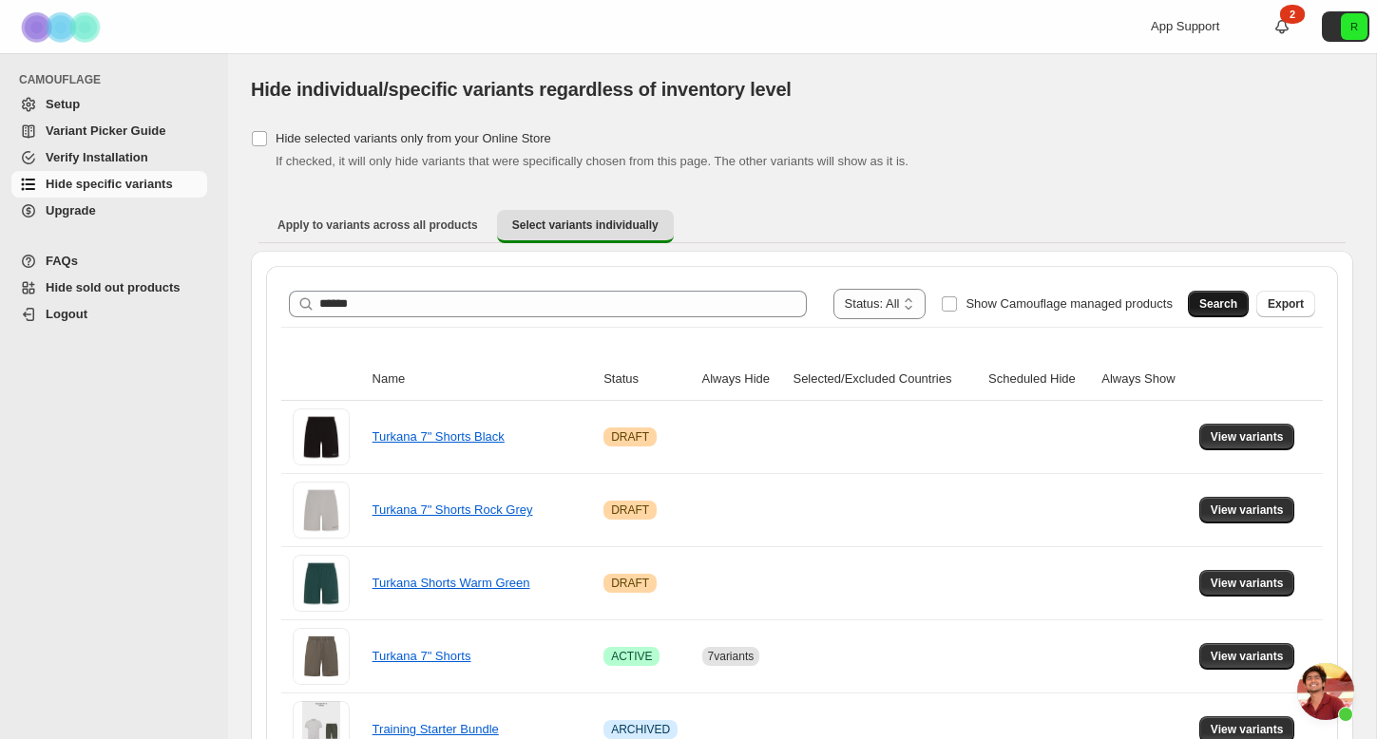
click at [1202, 296] on button "Search" at bounding box center [1218, 304] width 61 height 27
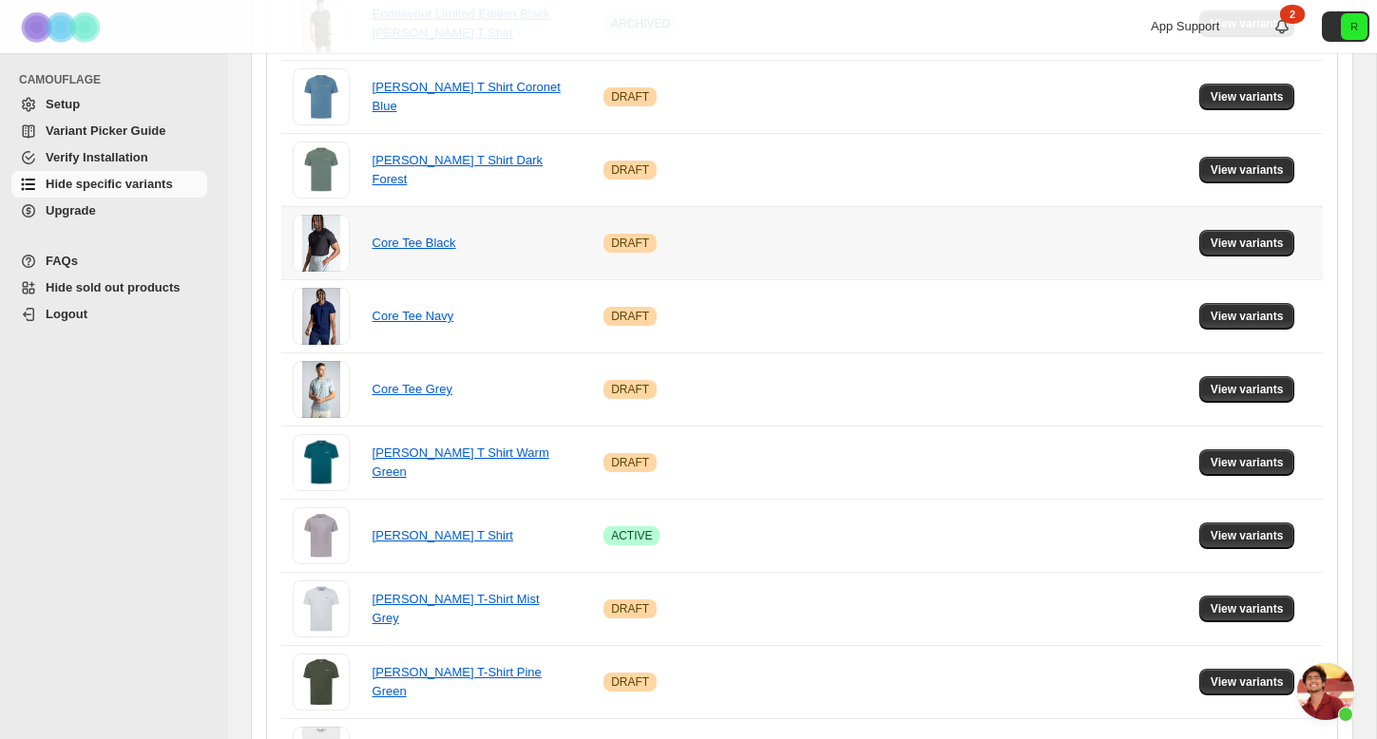
scroll to position [769, 0]
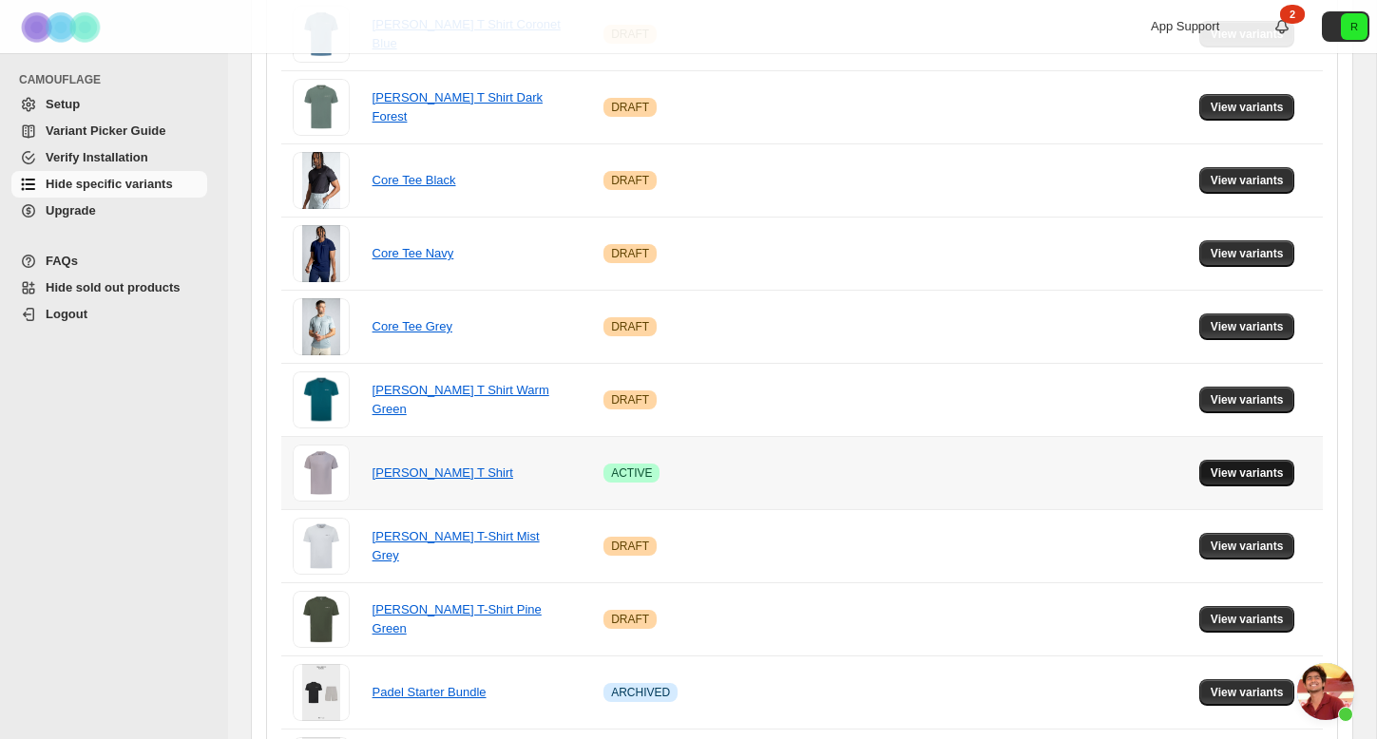
click at [1234, 478] on span "View variants" at bounding box center [1247, 473] width 73 height 15
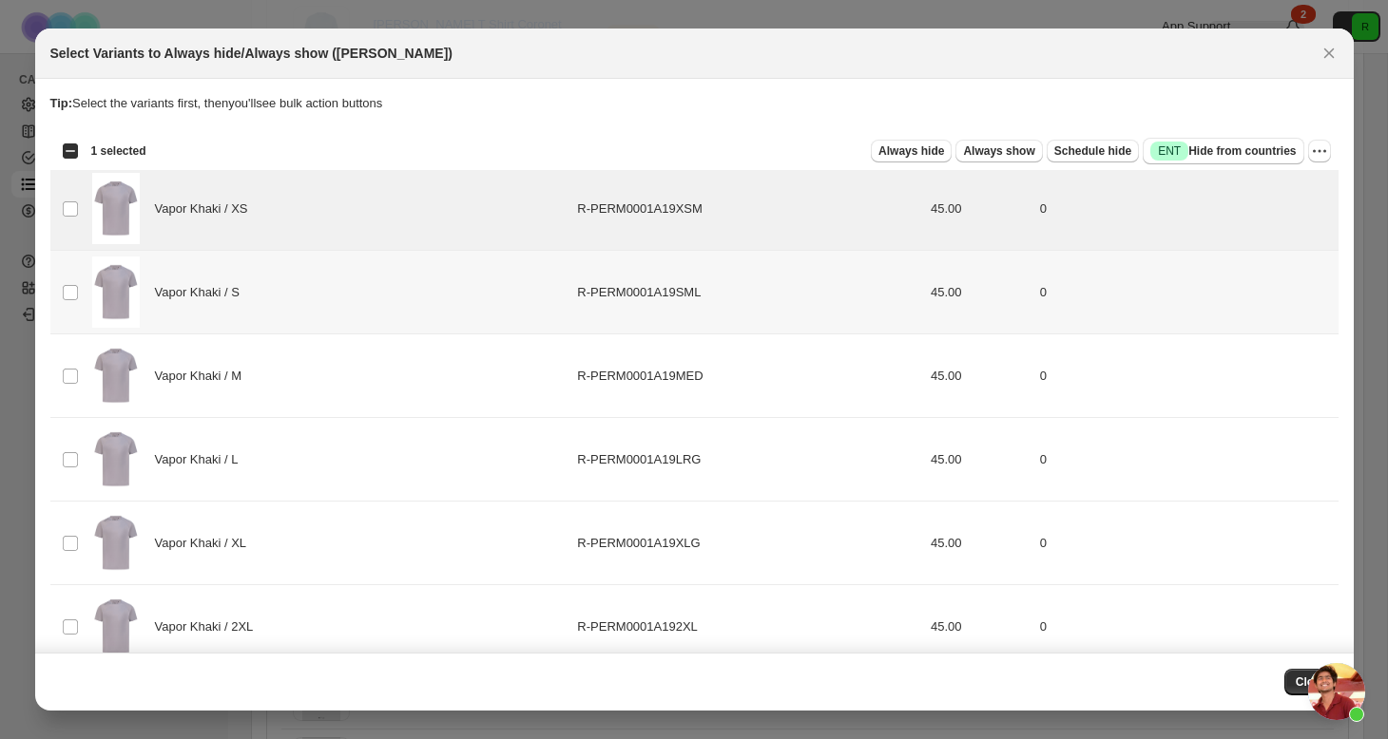
click at [73, 302] on td "Select product variant" at bounding box center [68, 293] width 36 height 84
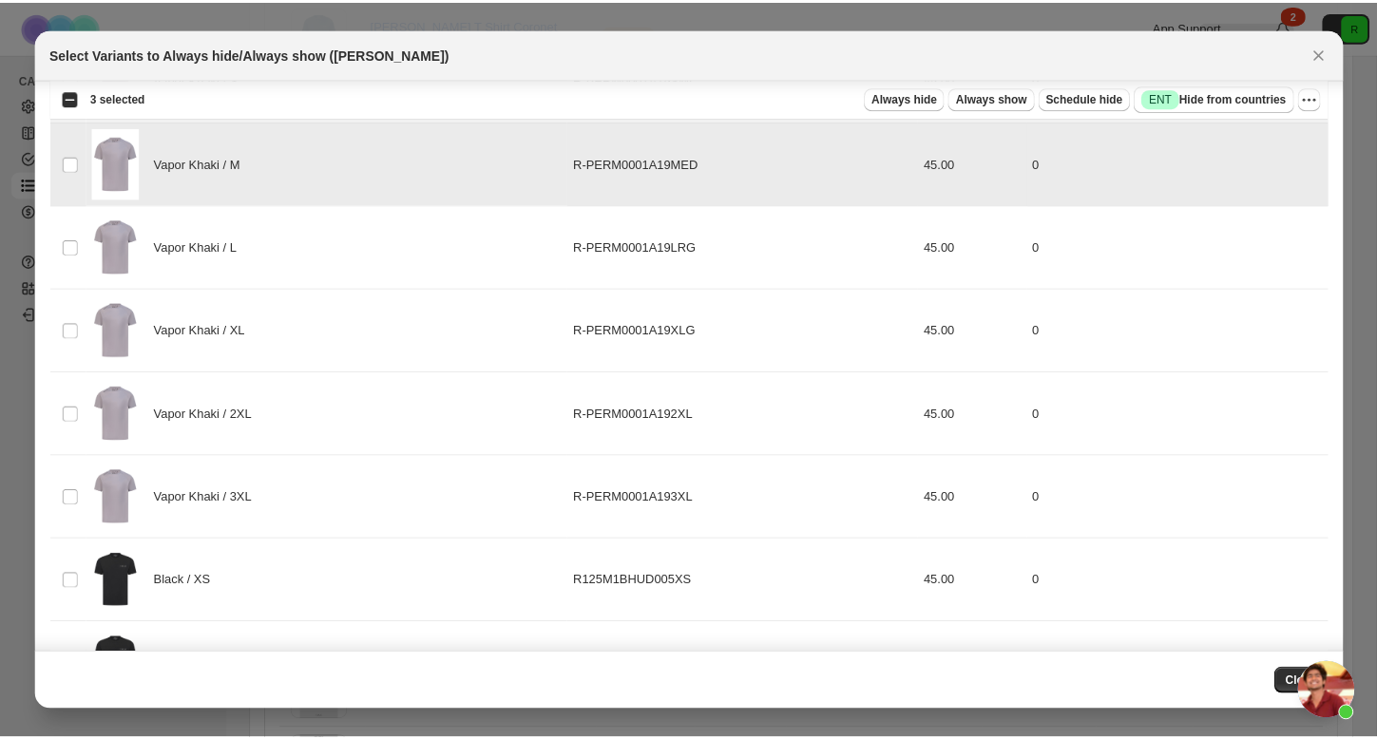
scroll to position [222, 0]
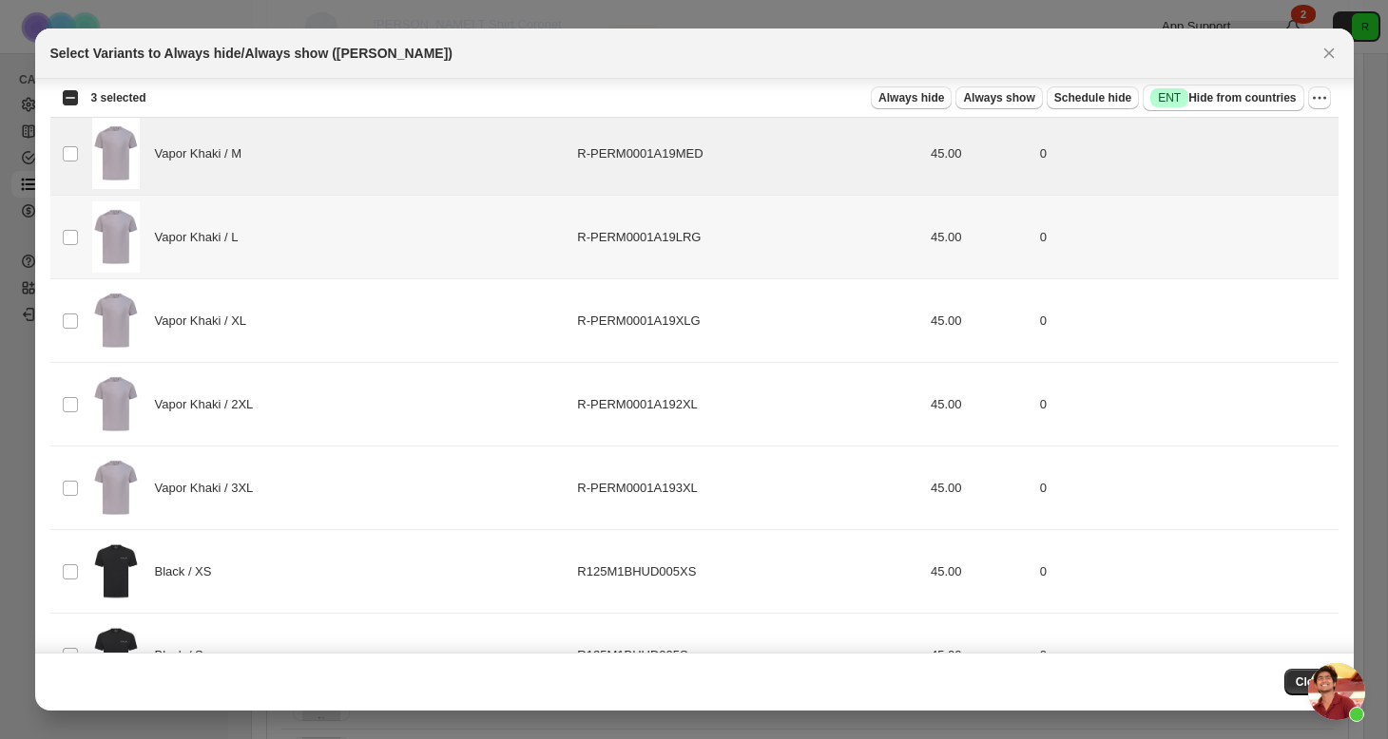
click at [82, 235] on td "Select product variant" at bounding box center [68, 238] width 36 height 84
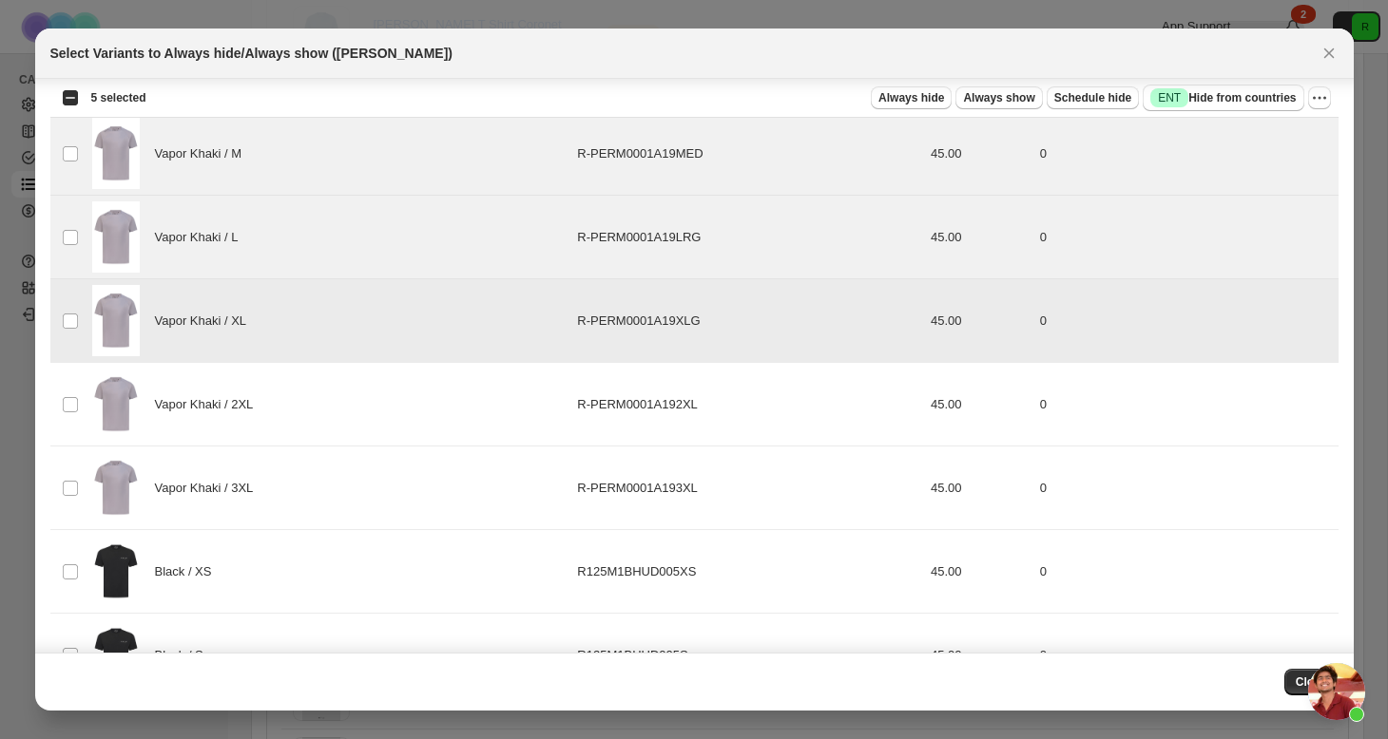
click at [73, 385] on td "Select product variant" at bounding box center [68, 405] width 36 height 84
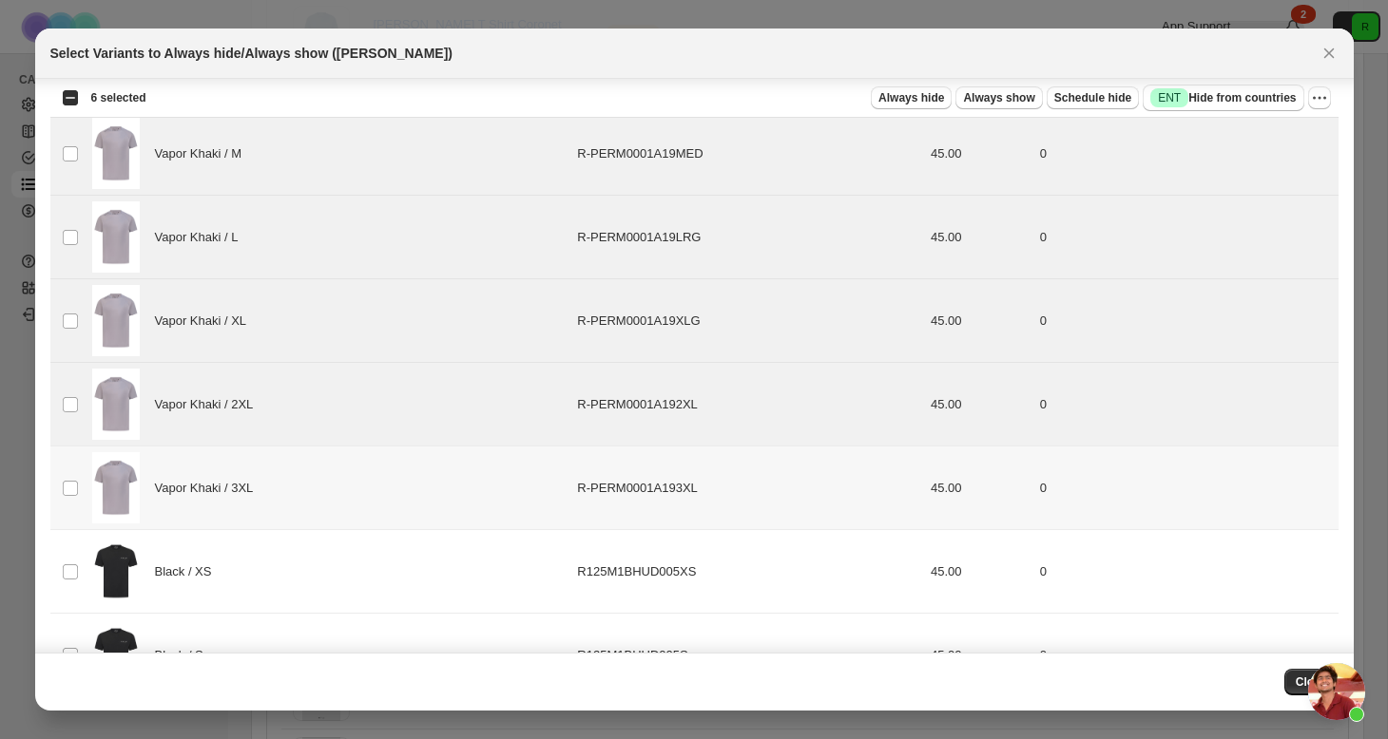
click at [73, 466] on td "Select product variant" at bounding box center [68, 489] width 36 height 84
click at [924, 93] on span "Always hide" at bounding box center [911, 97] width 66 height 15
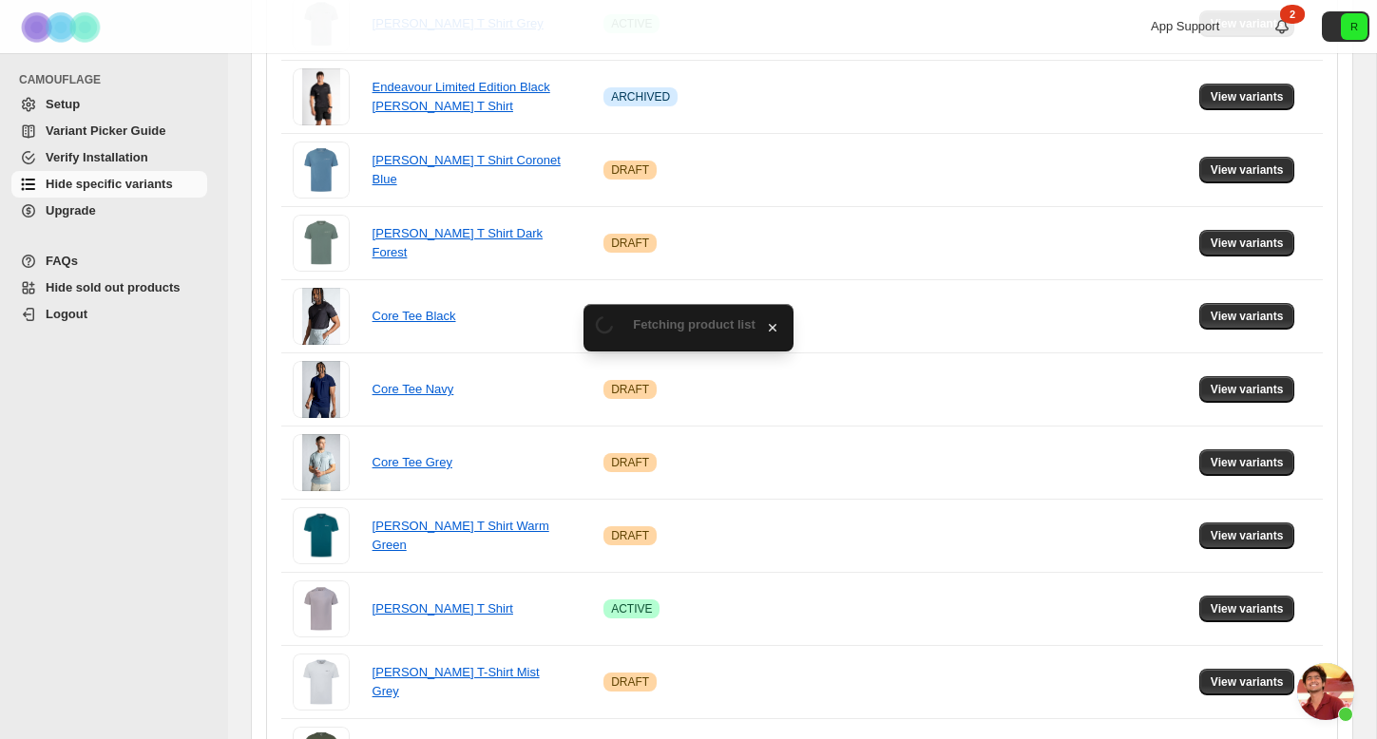
scroll to position [769, 0]
